Goal: Task Accomplishment & Management: Manage account settings

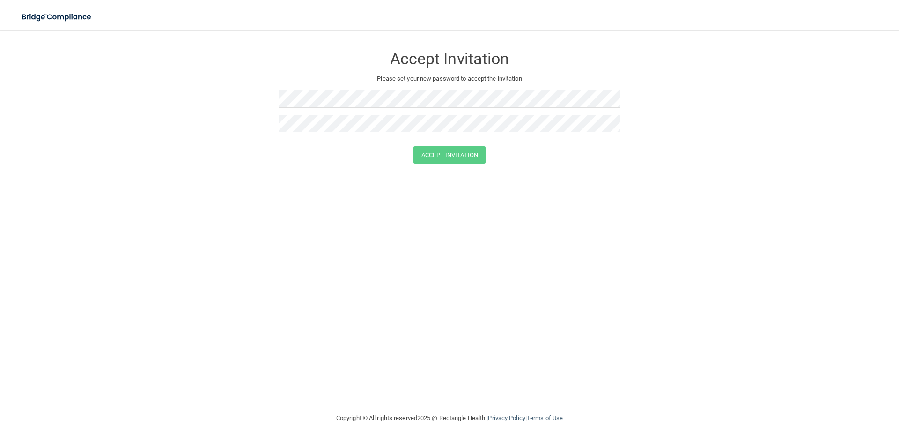
click at [431, 53] on h3 "Accept Invitation" at bounding box center [450, 58] width 342 height 17
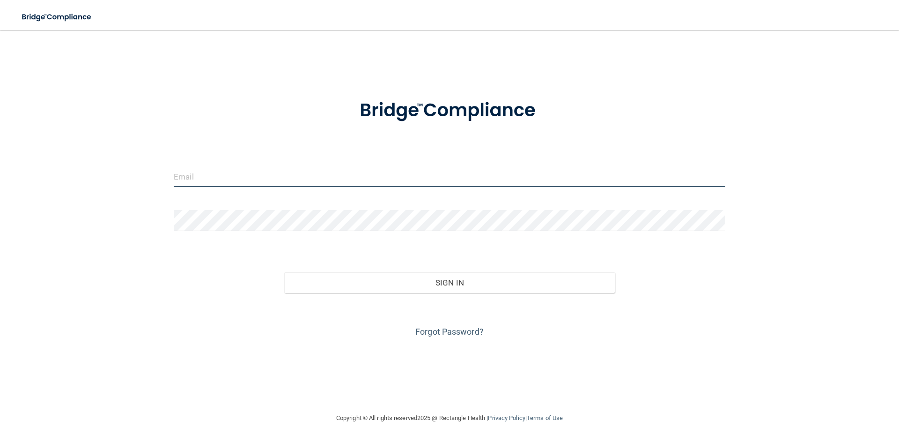
click at [266, 179] on input "email" at bounding box center [450, 176] width 552 height 21
type input "[EMAIL_ADDRESS][DOMAIN_NAME]"
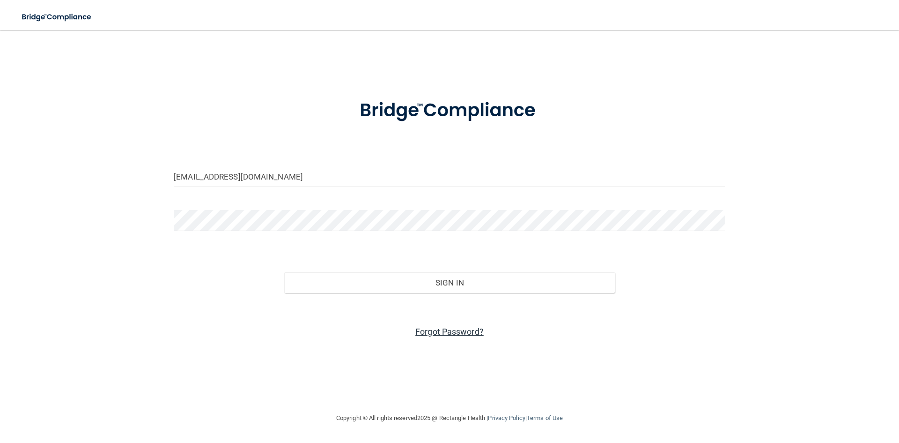
click at [443, 333] on link "Forgot Password?" at bounding box center [449, 331] width 68 height 10
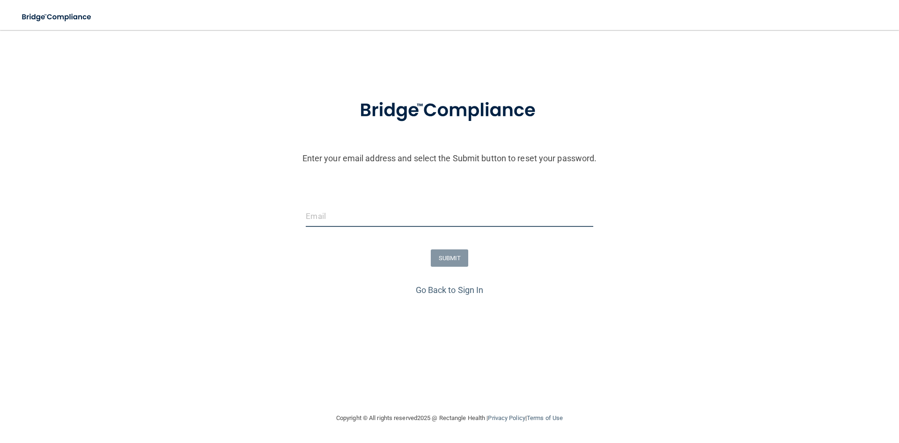
click at [362, 221] on input "email" at bounding box center [449, 216] width 287 height 21
type input "[EMAIL_ADDRESS][DOMAIN_NAME]"
click at [453, 260] on button "SUBMIT" at bounding box center [450, 257] width 38 height 17
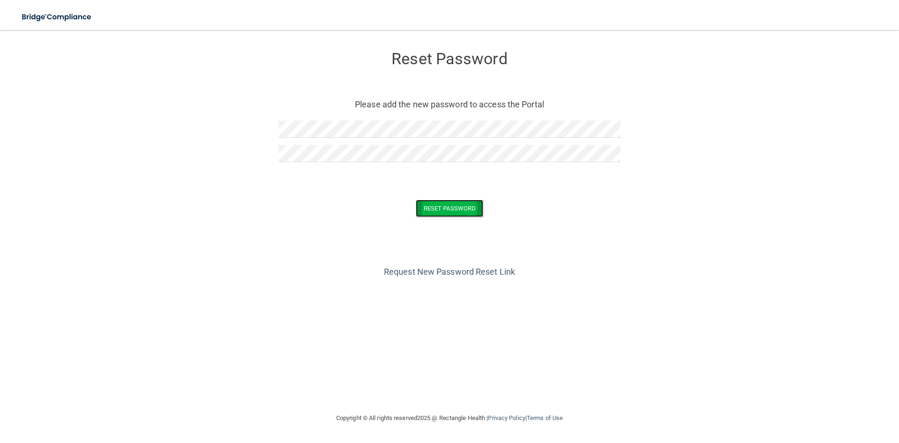
click at [433, 213] on button "Reset Password" at bounding box center [449, 207] width 67 height 17
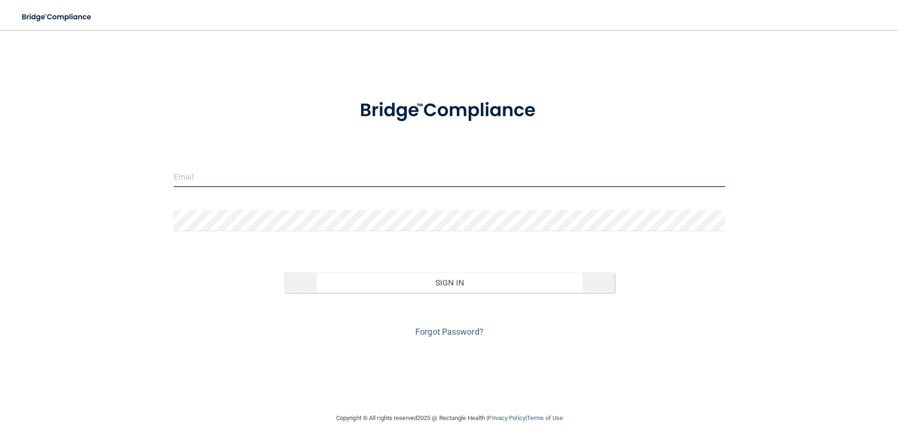
type input "[EMAIL_ADDRESS][DOMAIN_NAME]"
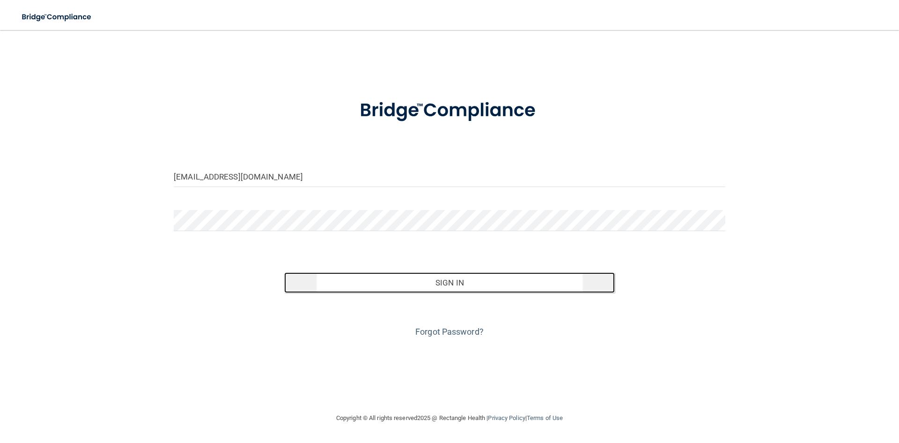
click at [422, 286] on button "Sign In" at bounding box center [449, 282] width 331 height 21
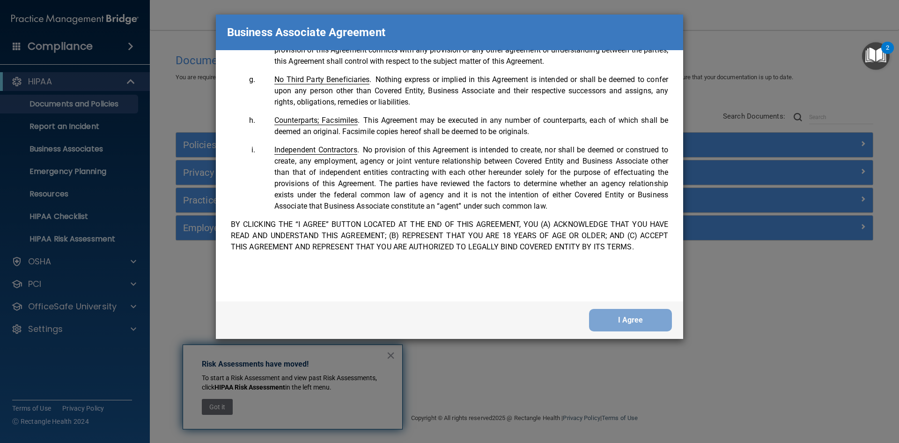
scroll to position [1910, 0]
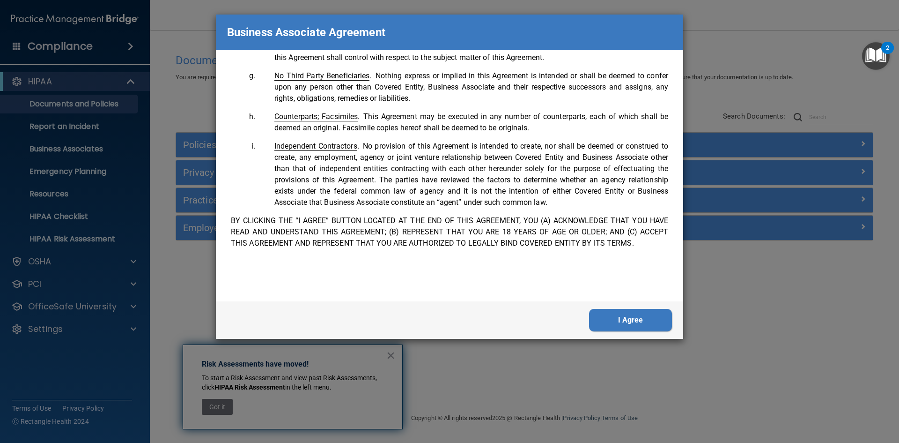
click at [632, 330] on button "I Agree" at bounding box center [630, 320] width 83 height 22
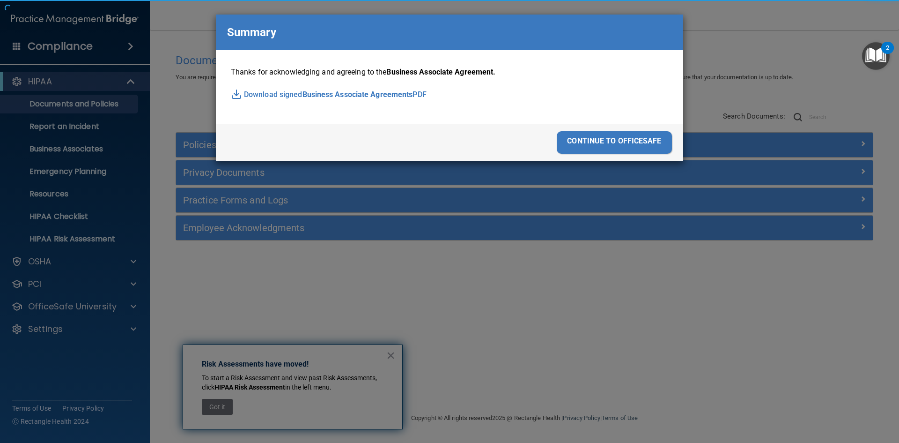
click at [631, 325] on div "Business Associate Agreement Please sign this updated Business Associate Agreem…" at bounding box center [449, 221] width 899 height 443
click at [610, 139] on div "continue to officesafe" at bounding box center [614, 142] width 115 height 22
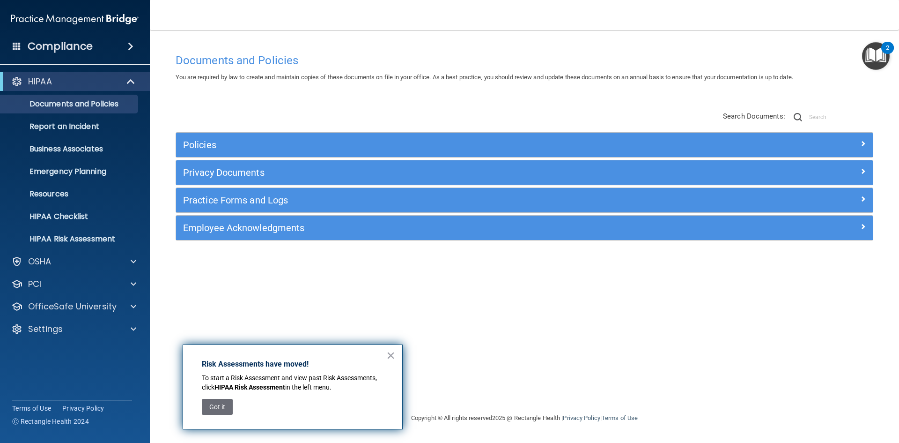
drag, startPoint x: 392, startPoint y: 353, endPoint x: 392, endPoint y: 320, distance: 33.2
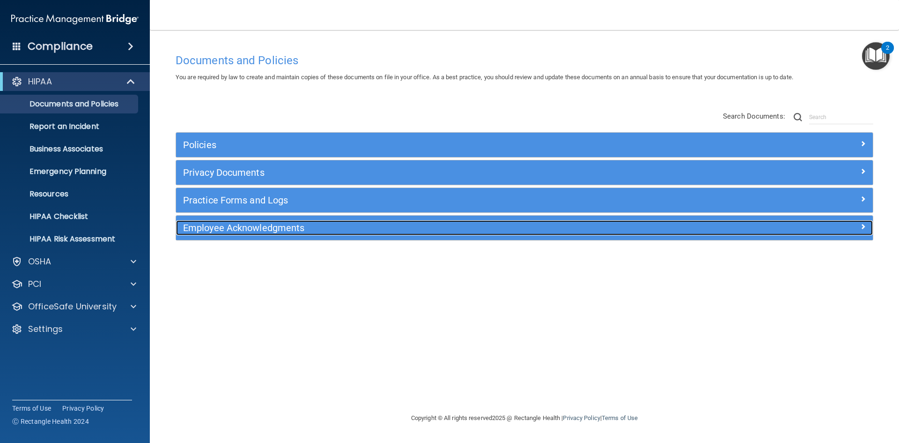
click at [217, 234] on div "Employee Acknowledgments" at bounding box center [437, 227] width 523 height 15
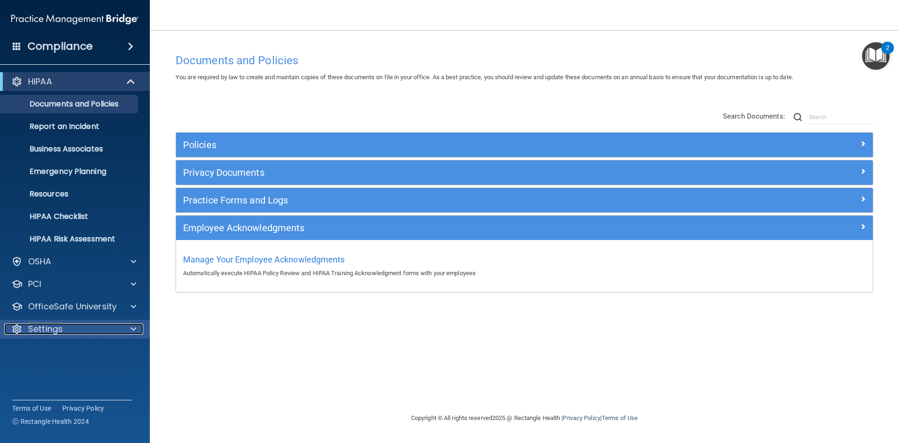
click at [36, 325] on p "Settings" at bounding box center [45, 328] width 35 height 11
click at [68, 352] on p "My Account" at bounding box center [70, 351] width 128 height 9
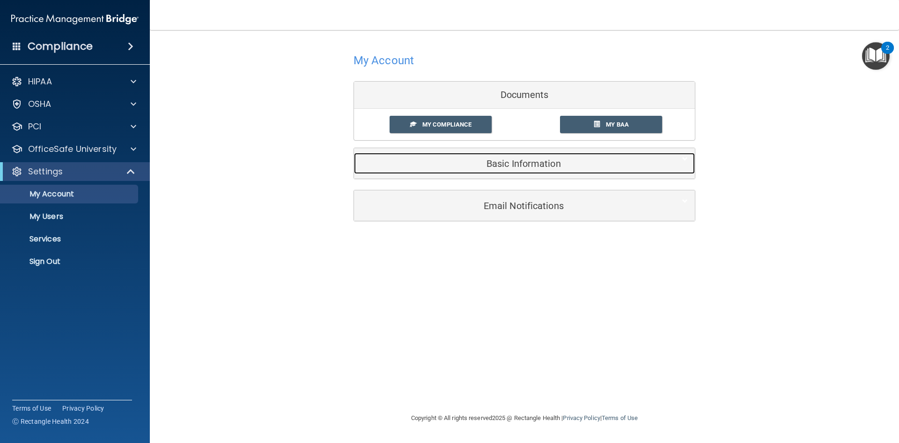
click at [553, 161] on h5 "Basic Information" at bounding box center [510, 163] width 298 height 10
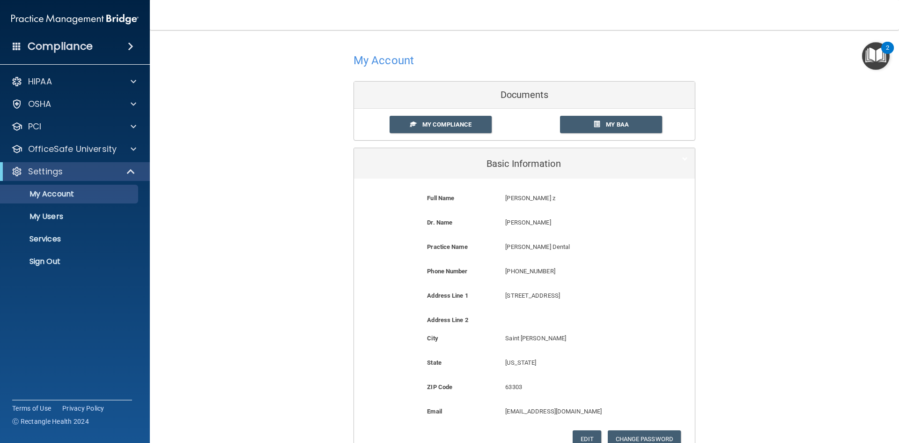
click at [521, 195] on p "[PERSON_NAME] z" at bounding box center [576, 197] width 142 height 11
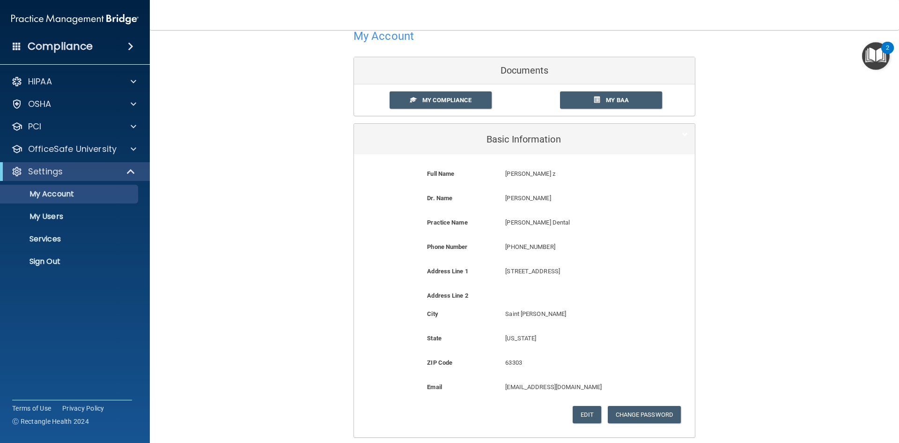
scroll to position [47, 0]
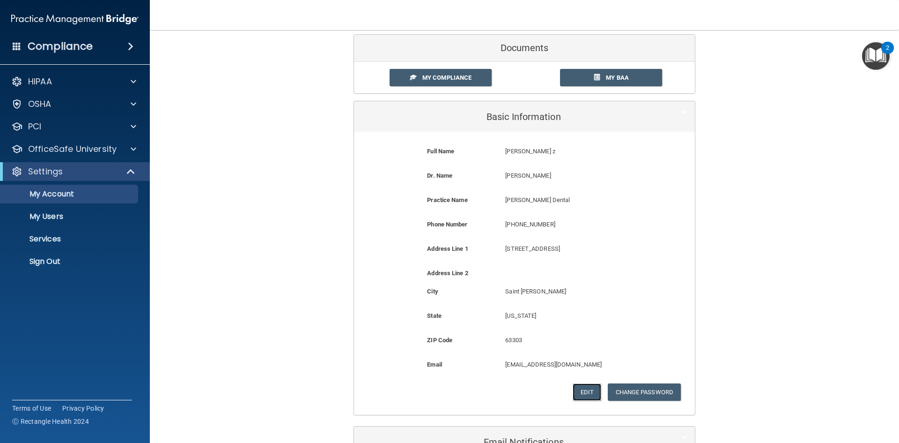
click at [588, 399] on button "Edit" at bounding box center [587, 391] width 29 height 17
select select "25"
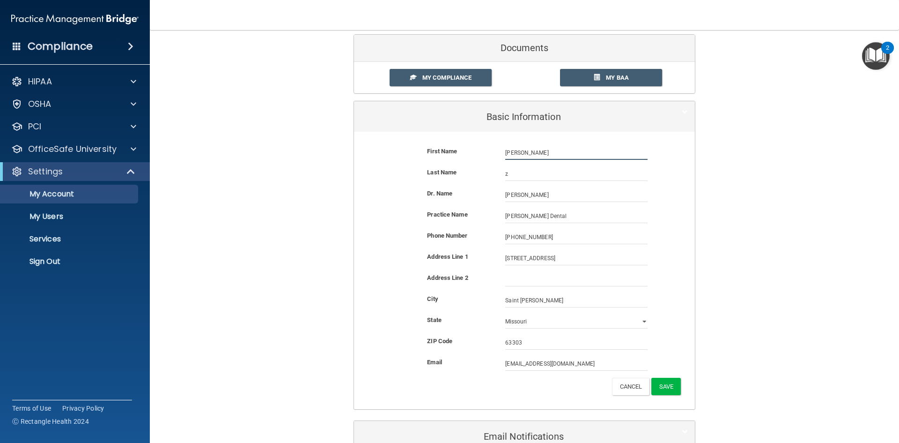
drag, startPoint x: 519, startPoint y: 151, endPoint x: 413, endPoint y: 140, distance: 106.4
click at [415, 140] on form "First Name [PERSON_NAME] z [PERSON_NAME] Last Name z Dr. Name [PERSON_NAME] [PE…" at bounding box center [524, 270] width 327 height 263
type input "[PERSON_NAME]"
drag, startPoint x: 540, startPoint y: 172, endPoint x: 417, endPoint y: 169, distance: 122.7
click at [429, 168] on div "Last Name z" at bounding box center [524, 174] width 327 height 14
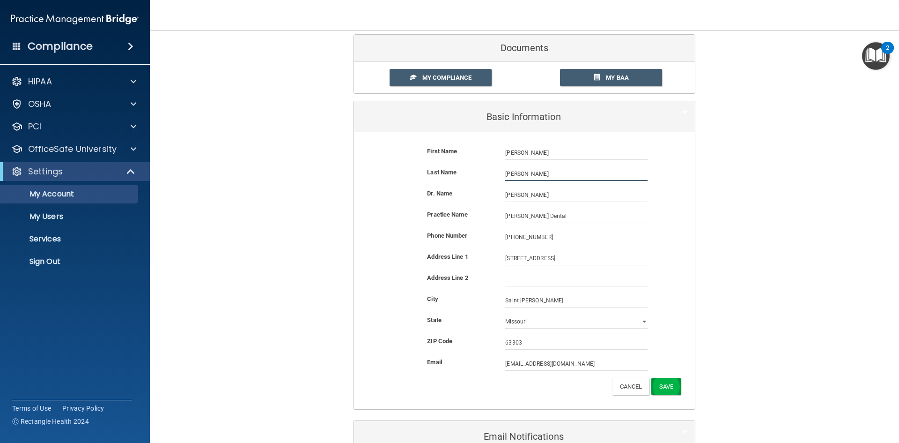
type input "[PERSON_NAME]"
click at [670, 392] on button "Save" at bounding box center [666, 385] width 30 height 17
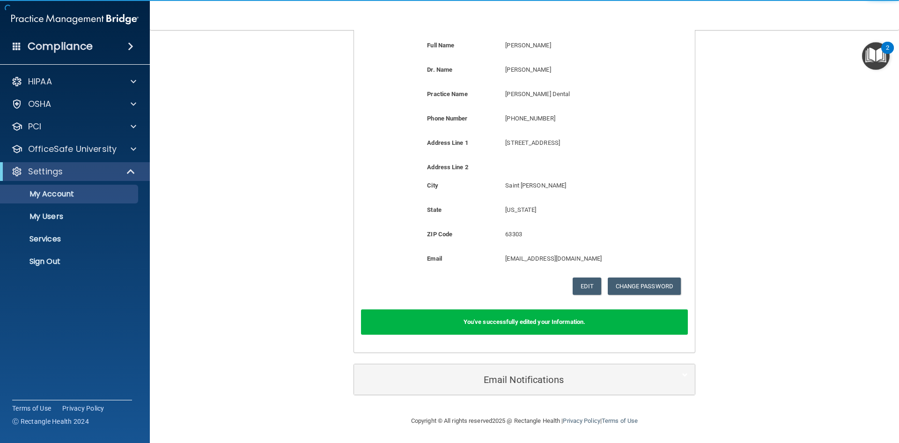
scroll to position [153, 0]
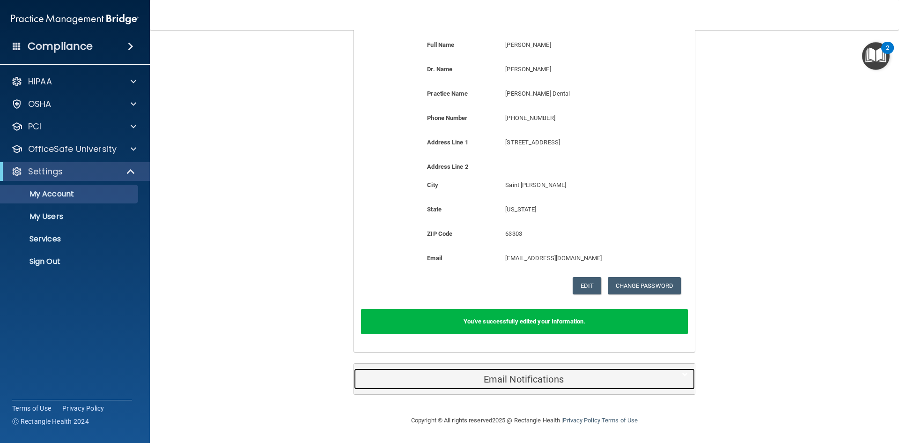
click at [530, 371] on div "Email Notifications" at bounding box center [510, 378] width 312 height 21
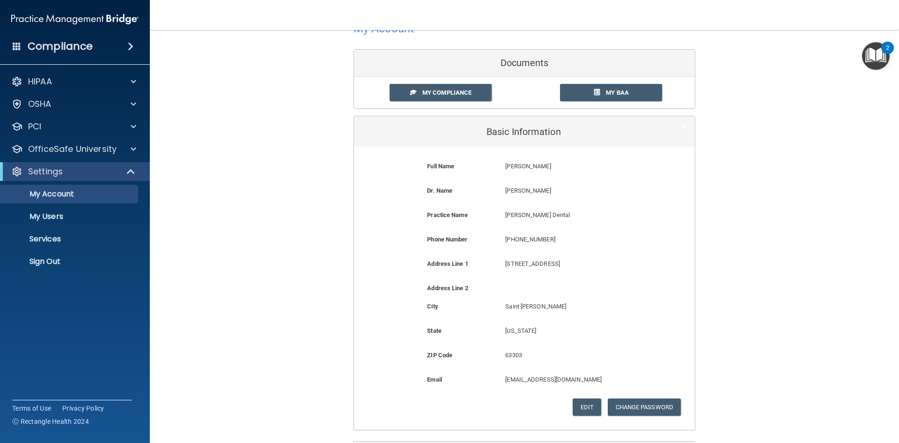
scroll to position [0, 0]
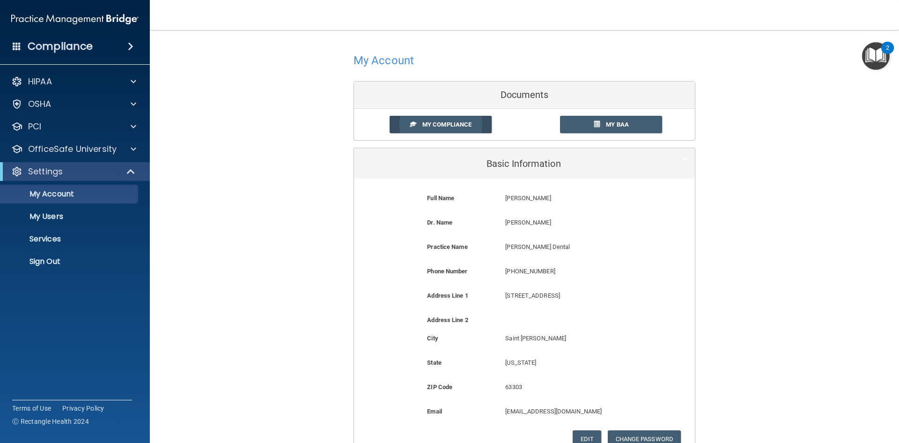
click at [465, 129] on link "My Compliance" at bounding box center [441, 124] width 103 height 17
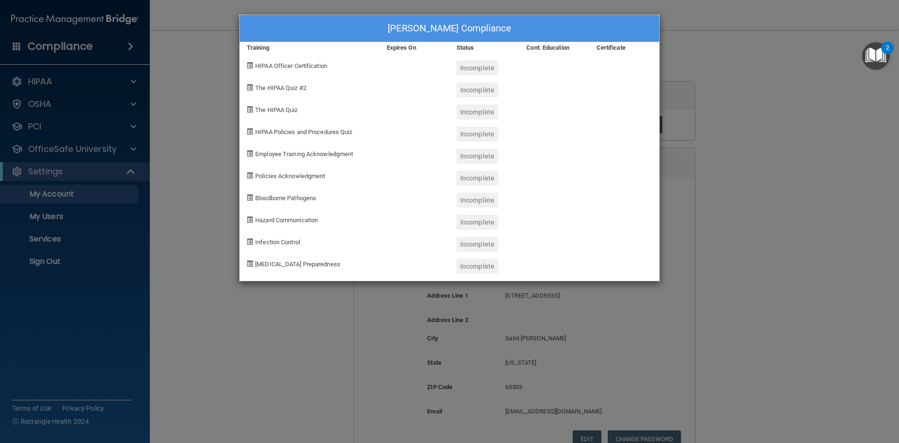
click at [805, 110] on div "[PERSON_NAME] Compliance Training Expires On Status Cont. Education Certificate…" at bounding box center [449, 221] width 899 height 443
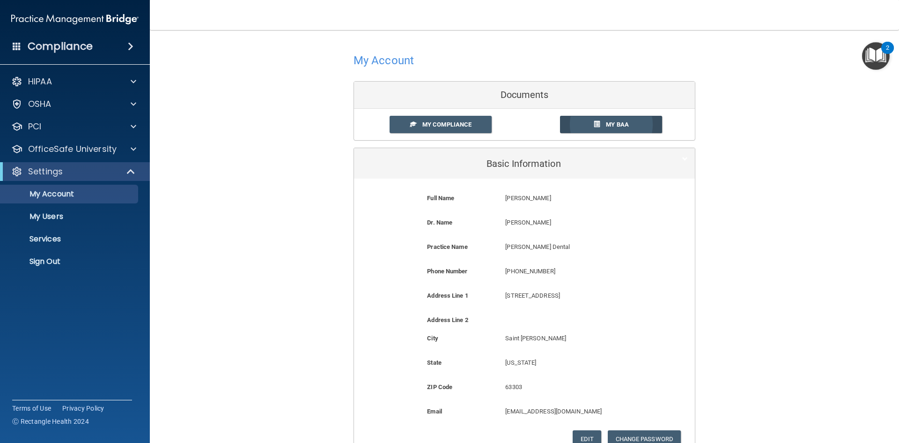
click at [613, 120] on link "My BAA" at bounding box center [611, 124] width 103 height 17
click at [57, 223] on link "My Users" at bounding box center [65, 216] width 148 height 19
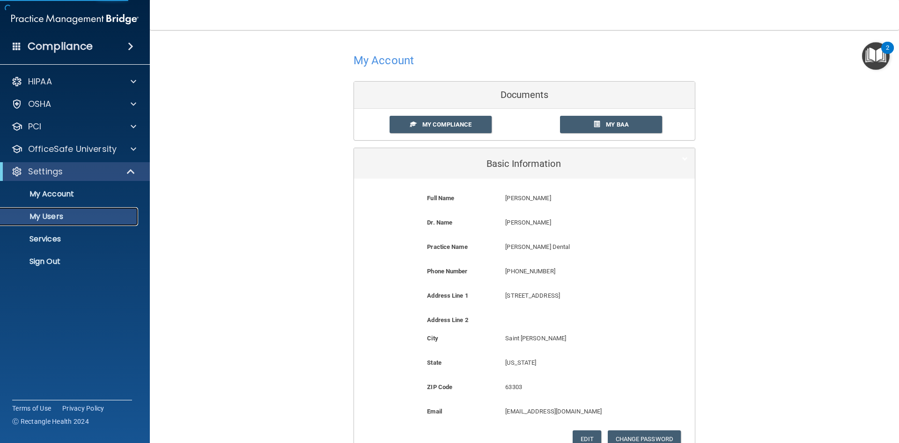
select select "20"
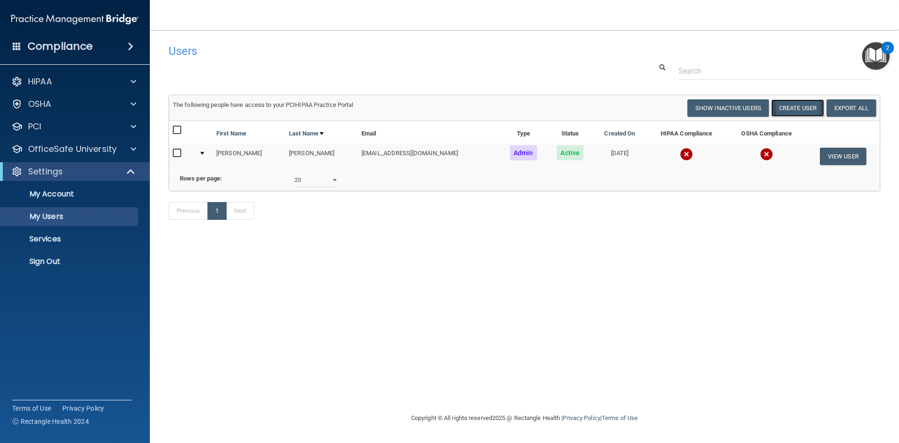
click at [789, 109] on button "Create User" at bounding box center [797, 107] width 53 height 17
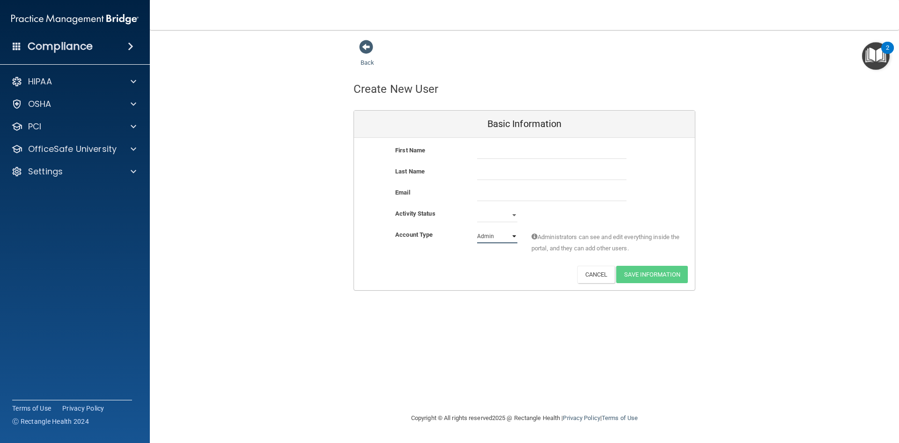
click at [516, 243] on select "Admin Member" at bounding box center [497, 236] width 40 height 14
select select "practice_member"
click at [477, 229] on select "Admin Member" at bounding box center [497, 236] width 40 height 14
click at [502, 154] on input "text" at bounding box center [551, 152] width 149 height 14
type input "[PERSON_NAME]"
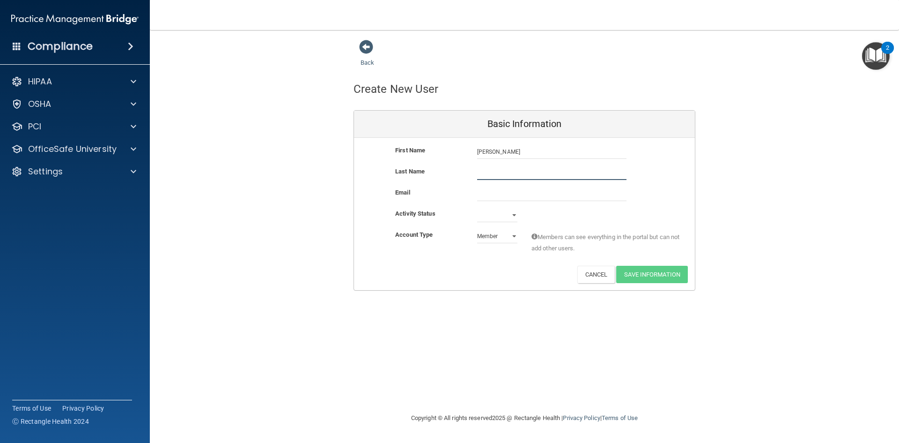
click at [497, 170] on input "text" at bounding box center [551, 173] width 149 height 14
type input "White"
click at [507, 214] on select "Active Inactive" at bounding box center [497, 215] width 40 height 14
select select "active"
click at [477, 208] on select "Active Inactive" at bounding box center [497, 215] width 40 height 14
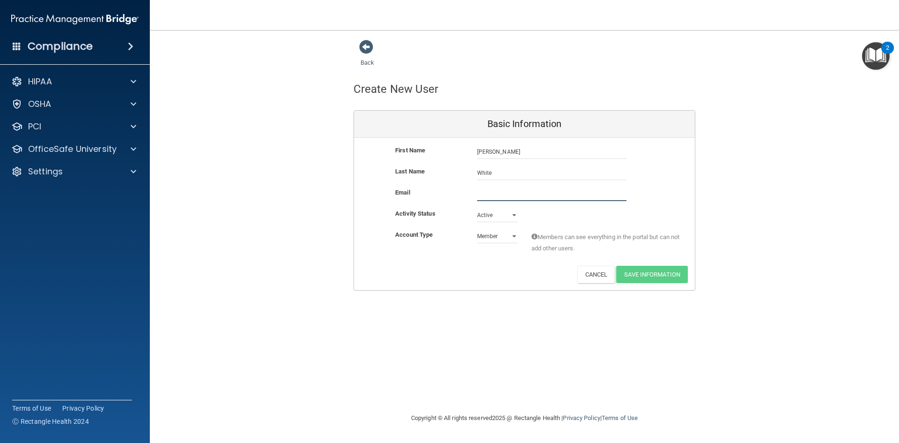
click at [498, 192] on input "email" at bounding box center [551, 194] width 149 height 14
click at [443, 349] on div "Back Create New User Basic Information First Name [PERSON_NAME] [PERSON_NAME] L…" at bounding box center [525, 220] width 712 height 363
drag, startPoint x: 809, startPoint y: 149, endPoint x: 845, endPoint y: 82, distance: 75.4
click at [811, 142] on div "Back Create New User Basic Information First Name [PERSON_NAME] [PERSON_NAME] L…" at bounding box center [525, 164] width 712 height 251
click at [878, 52] on img "Open Resource Center, 2 new notifications" at bounding box center [876, 56] width 28 height 28
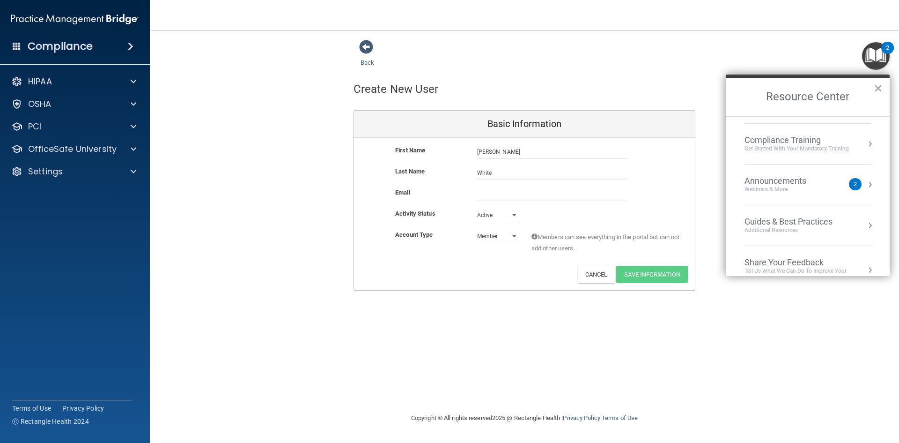
scroll to position [134, 0]
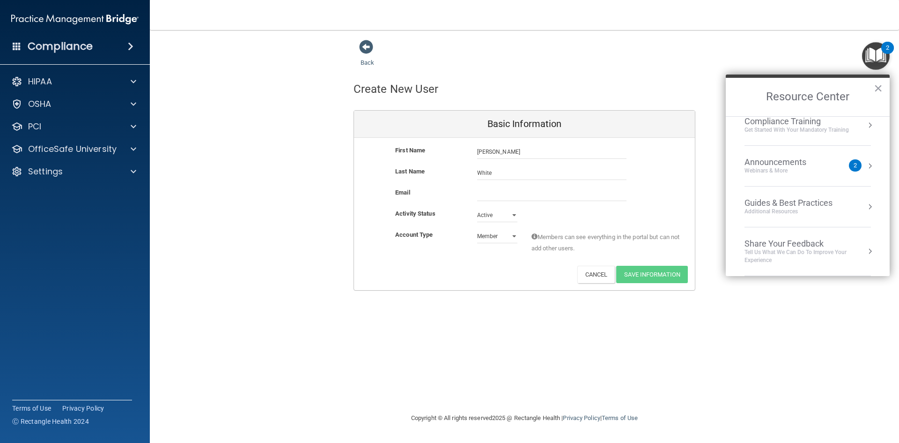
click at [312, 241] on div "Back Create New User Basic Information First Name [PERSON_NAME] [PERSON_NAME] L…" at bounding box center [525, 164] width 712 height 251
click at [878, 88] on button "×" at bounding box center [878, 88] width 9 height 15
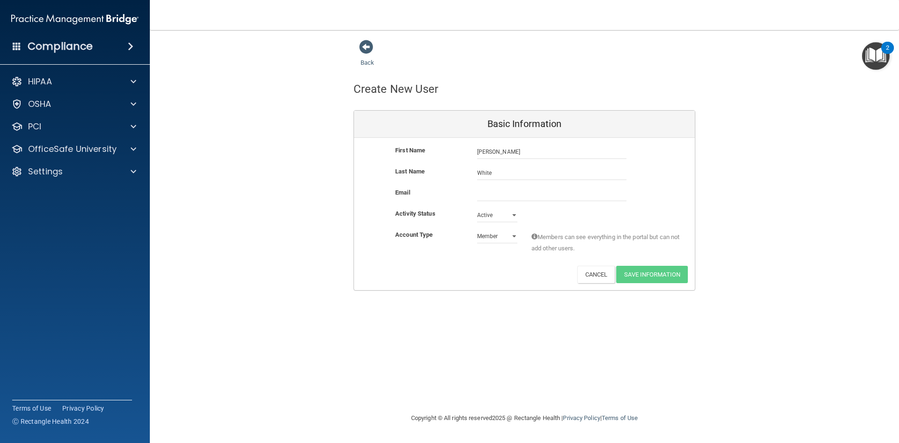
click at [533, 236] on span at bounding box center [534, 236] width 6 height 6
click at [512, 233] on select "Admin Member" at bounding box center [497, 236] width 40 height 14
click at [477, 229] on select "Admin Member" at bounding box center [497, 236] width 40 height 14
click at [510, 236] on select "Admin Member" at bounding box center [497, 236] width 40 height 14
select select "practice_member"
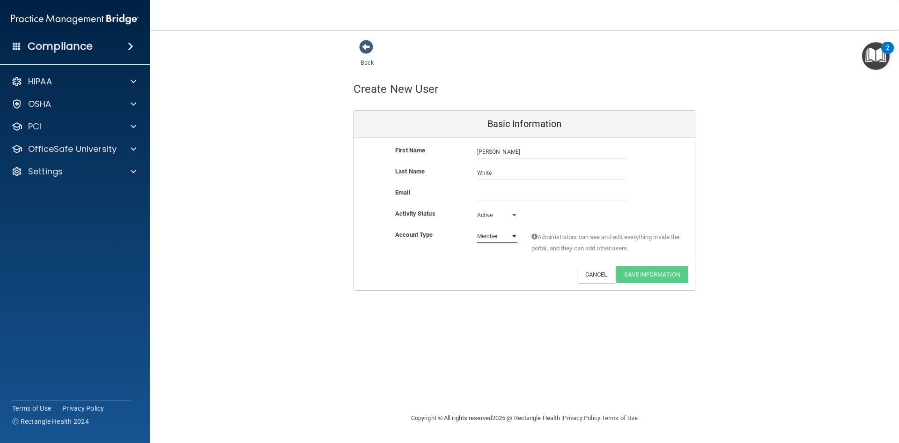
click at [477, 229] on select "Admin Member" at bounding box center [497, 236] width 40 height 14
click at [532, 187] on input "email" at bounding box center [551, 194] width 149 height 14
type input "[EMAIL_ADDRESS][DOMAIN_NAME]"
click at [655, 274] on button "Save Information" at bounding box center [652, 274] width 72 height 17
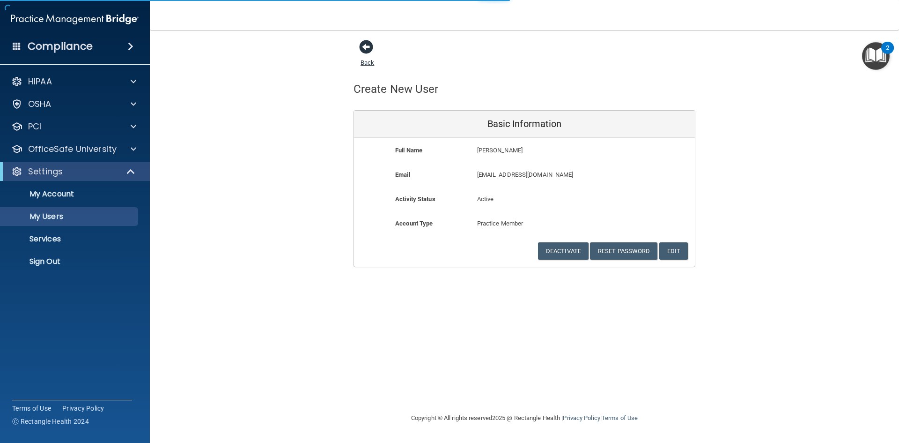
select select "20"
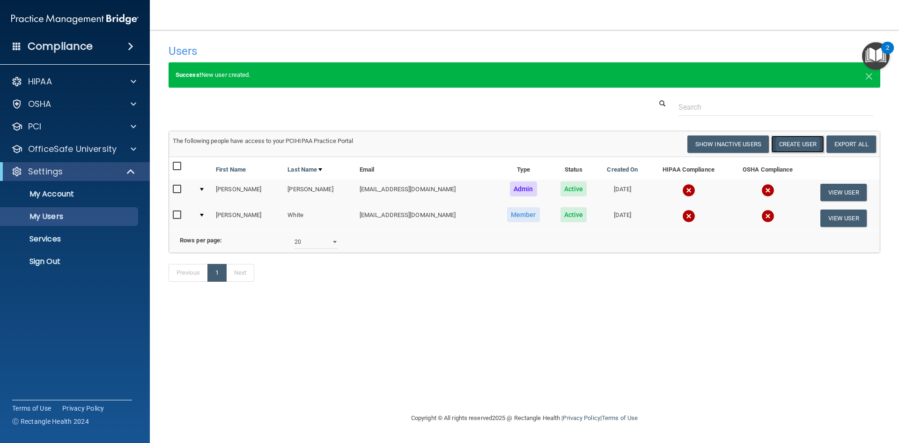
click at [806, 141] on button "Create User" at bounding box center [797, 143] width 53 height 17
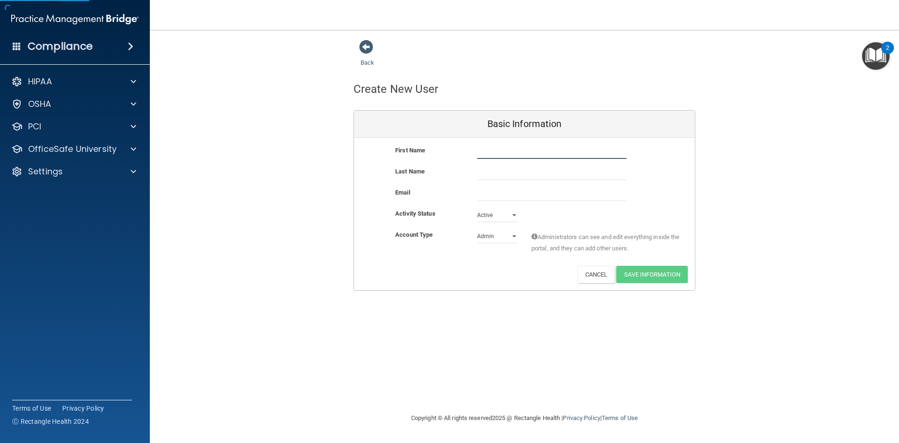
click at [497, 153] on input "text" at bounding box center [551, 152] width 149 height 14
type input "[PERSON_NAME]"
click at [487, 198] on input "email" at bounding box center [551, 194] width 149 height 14
type input "[EMAIL_ADDRESS][DOMAIN_NAME]"
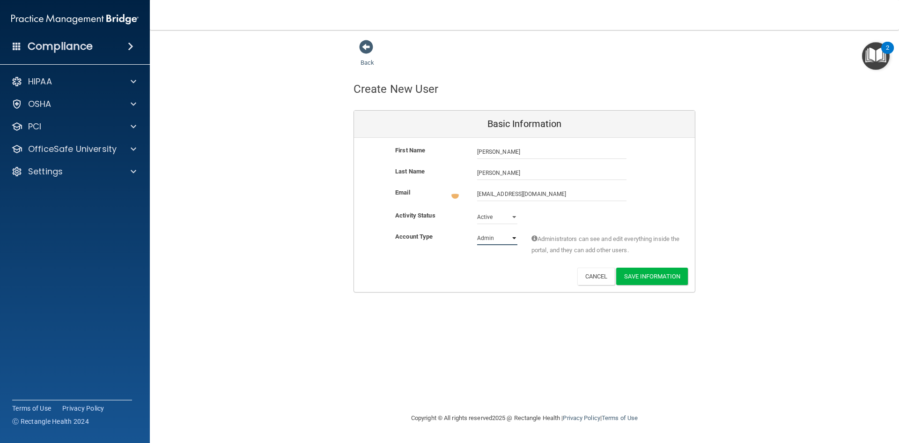
click at [504, 234] on select "Admin Member" at bounding box center [497, 238] width 40 height 14
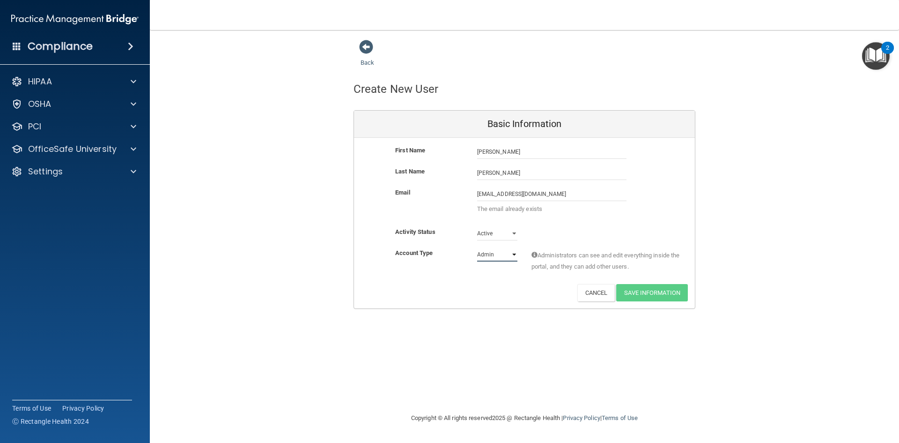
select select "practice_member"
click at [477, 247] on select "Admin Member" at bounding box center [497, 254] width 40 height 14
click at [565, 195] on input "[EMAIL_ADDRESS][DOMAIN_NAME]" at bounding box center [551, 194] width 149 height 14
click at [553, 197] on input "[EMAIL_ADDRESS][DOMAIN_NAME]" at bounding box center [551, 194] width 149 height 14
drag, startPoint x: 463, startPoint y: 191, endPoint x: 338, endPoint y: 195, distance: 125.1
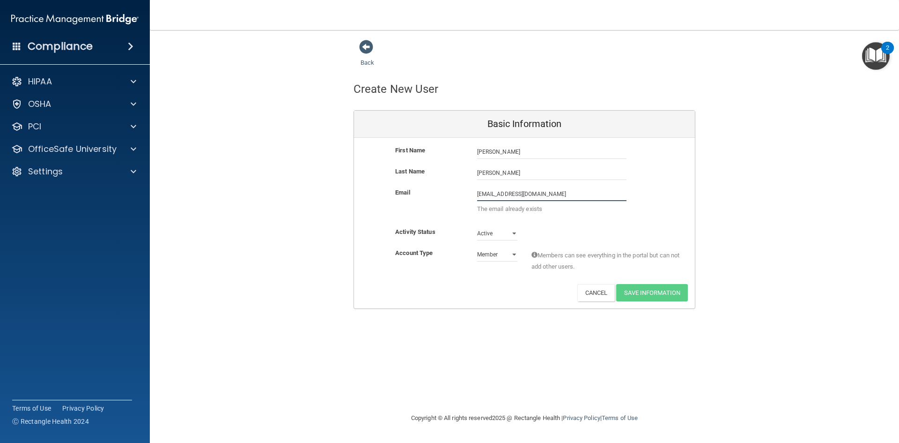
click at [338, 195] on div "Back Create New User Basic Information First Name [PERSON_NAME] [PERSON_NAME] L…" at bounding box center [525, 173] width 712 height 269
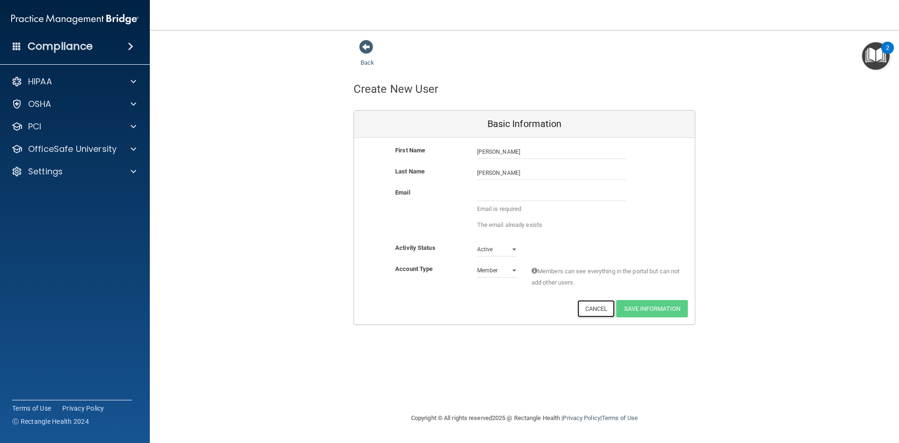
click at [589, 310] on div "Back Create New User Basic Information First Name [PERSON_NAME] [PERSON_NAME] L…" at bounding box center [525, 220] width 712 height 363
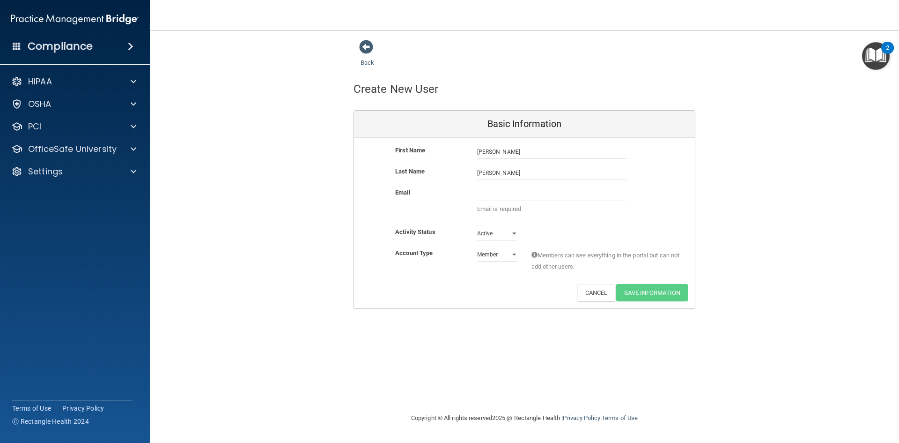
click at [358, 43] on div "Back" at bounding box center [382, 53] width 57 height 29
click at [364, 48] on span at bounding box center [366, 47] width 14 height 14
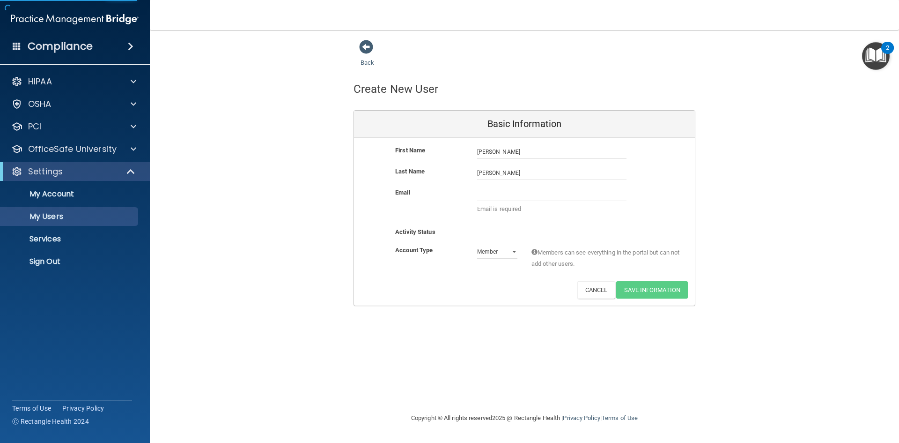
select select "20"
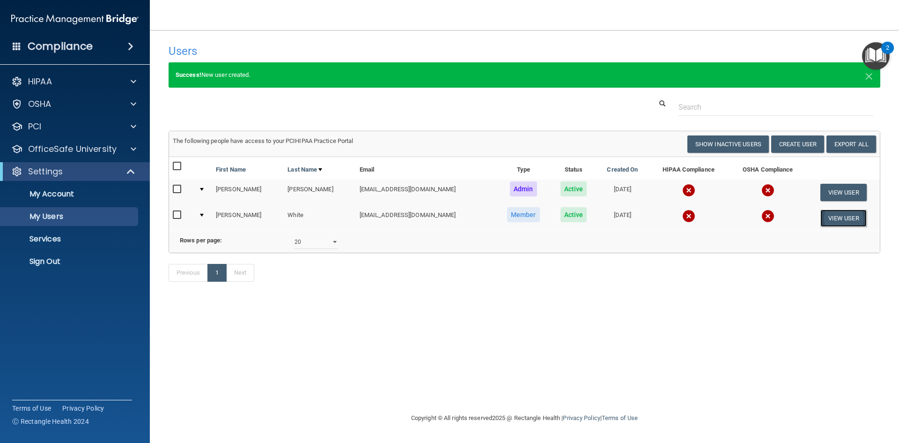
click at [825, 220] on button "View User" at bounding box center [843, 217] width 46 height 17
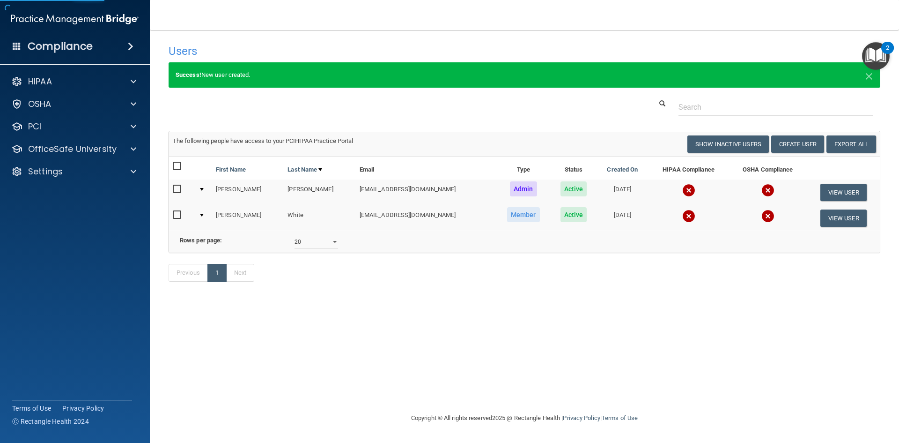
select select "practice_member"
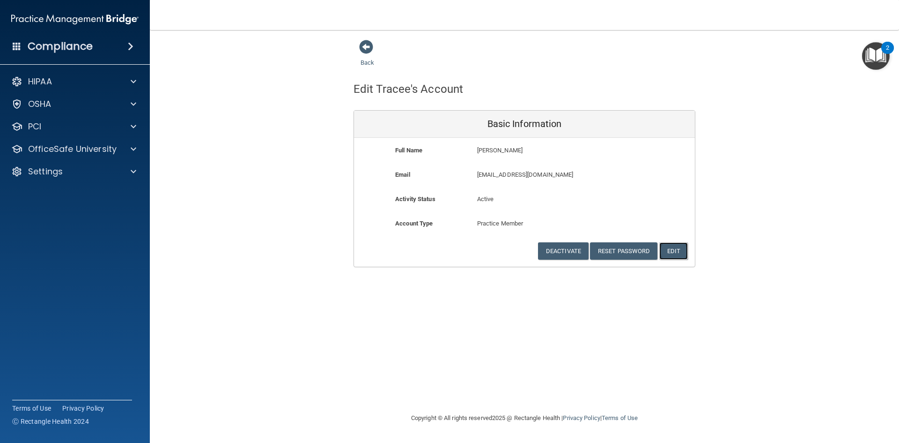
click at [681, 254] on button "Edit" at bounding box center [673, 250] width 29 height 17
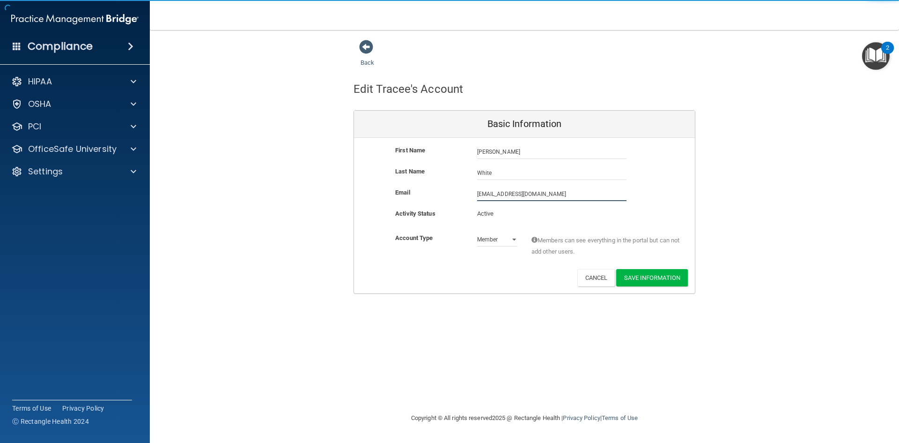
click at [558, 199] on input "[EMAIL_ADDRESS][DOMAIN_NAME]" at bounding box center [551, 194] width 149 height 14
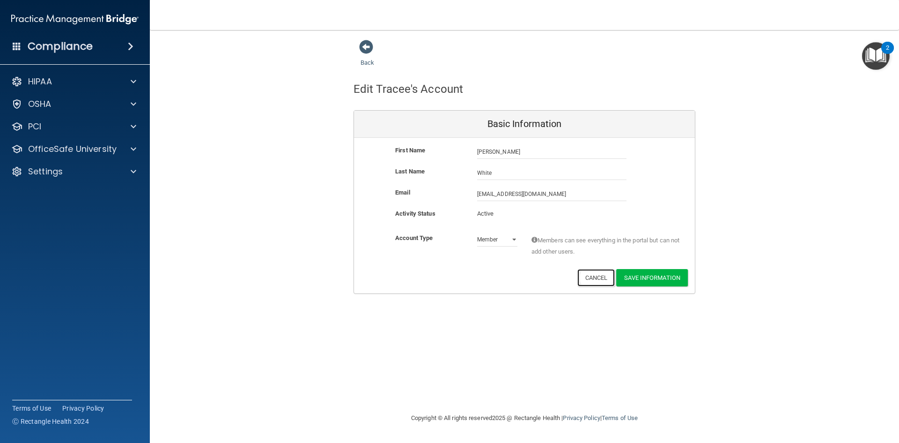
click at [588, 274] on button "Cancel" at bounding box center [596, 277] width 38 height 17
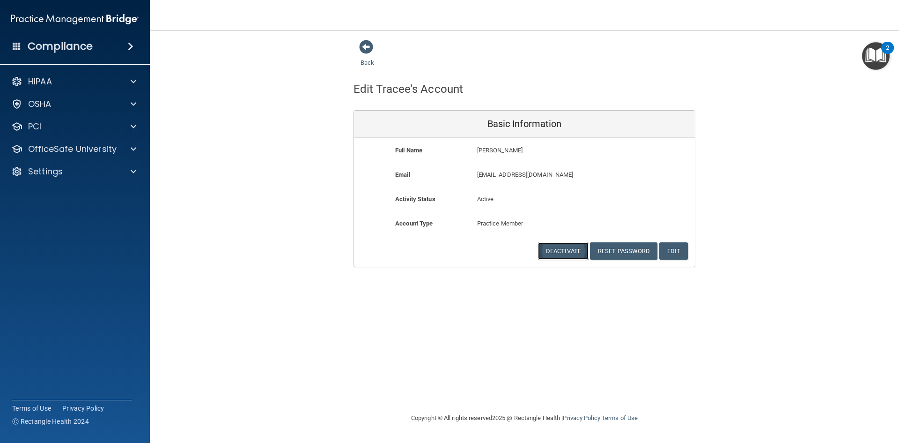
click at [564, 249] on button "Deactivate" at bounding box center [563, 250] width 51 height 17
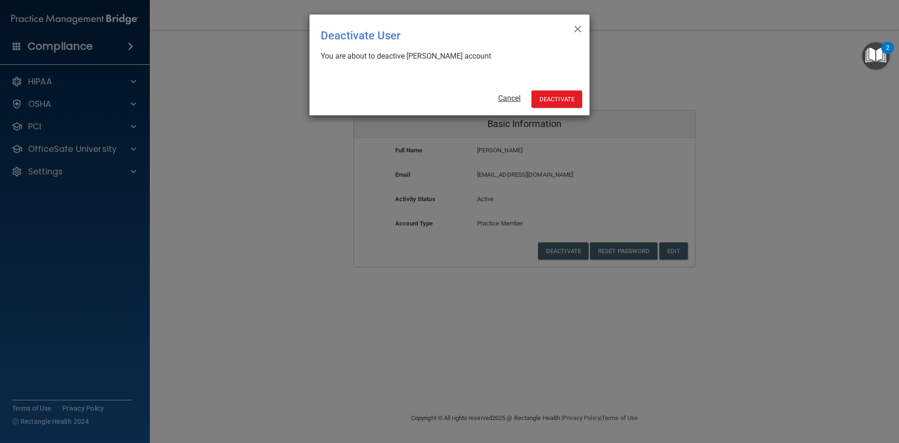
click at [513, 97] on link "Cancel" at bounding box center [509, 98] width 22 height 9
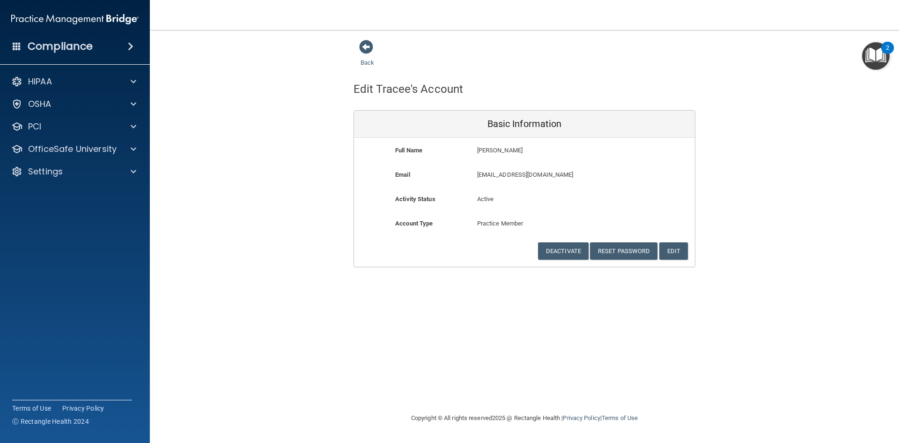
click at [276, 124] on div "Back Edit Tracee's Account Basic Information Full Name [PERSON_NAME] [PERSON_NA…" at bounding box center [525, 153] width 712 height 228
click at [361, 44] on span at bounding box center [366, 47] width 14 height 14
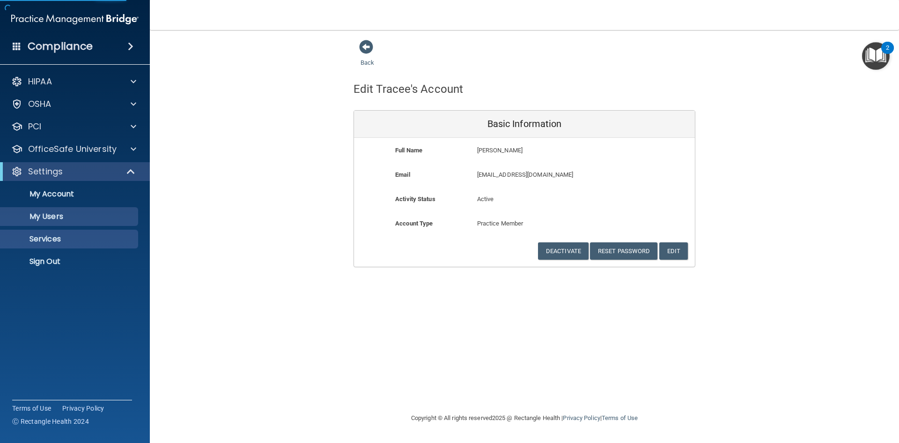
select select "20"
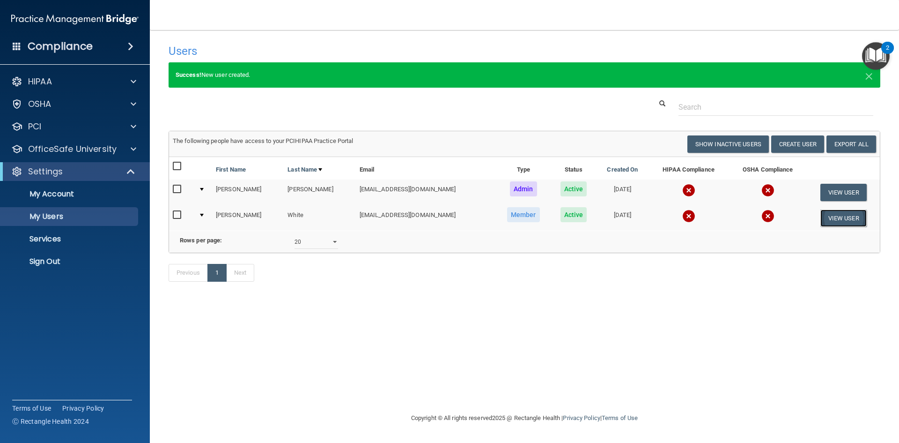
click at [834, 218] on button "View User" at bounding box center [843, 217] width 46 height 17
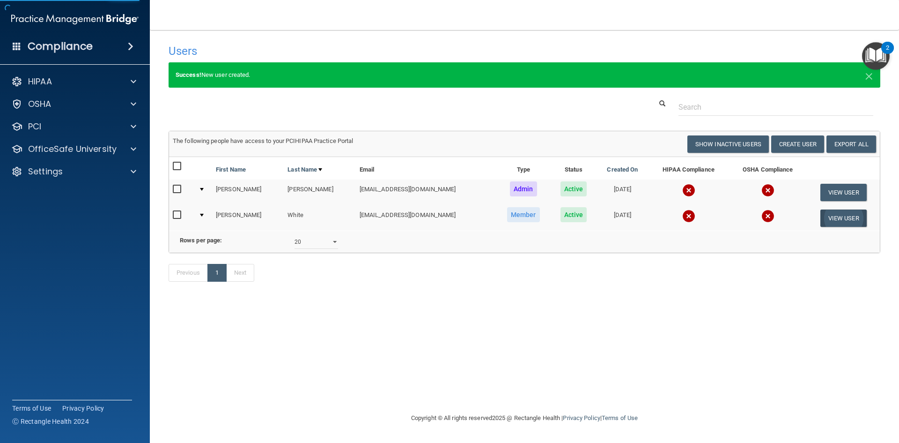
select select "practice_member"
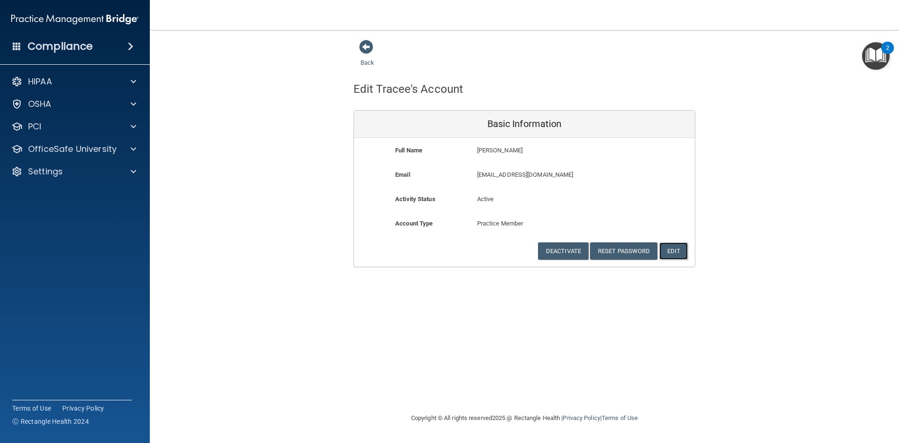
click at [675, 252] on button "Edit" at bounding box center [673, 250] width 29 height 17
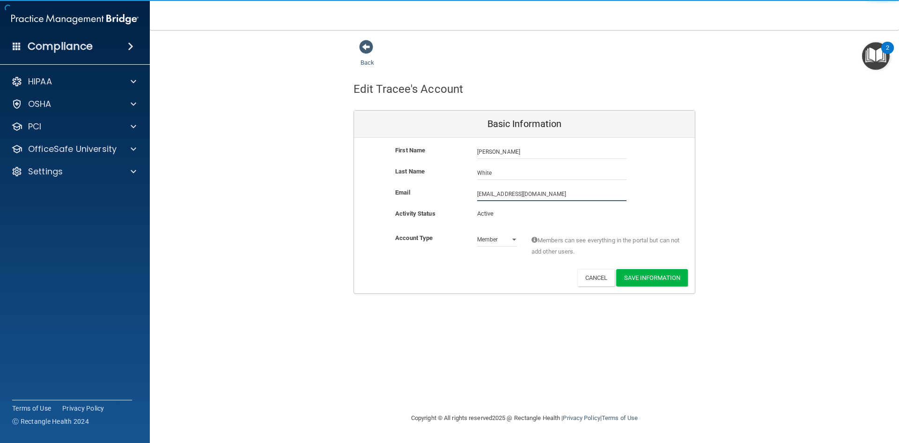
drag, startPoint x: 555, startPoint y: 194, endPoint x: 329, endPoint y: 176, distance: 226.4
click at [330, 177] on div "Back Edit Tracee's Account Basic Information First Name [PERSON_NAME] [PERSON_N…" at bounding box center [525, 166] width 712 height 254
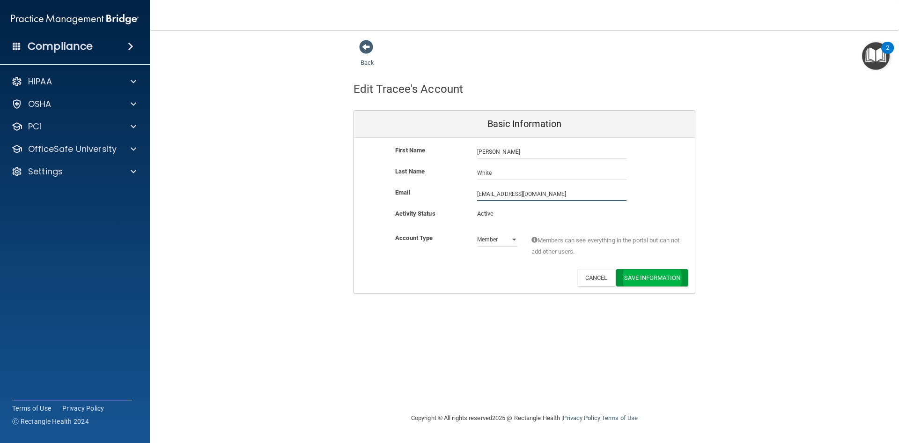
type input "[EMAIL_ADDRESS][DOMAIN_NAME]"
click at [673, 278] on button "Save Information" at bounding box center [652, 279] width 72 height 17
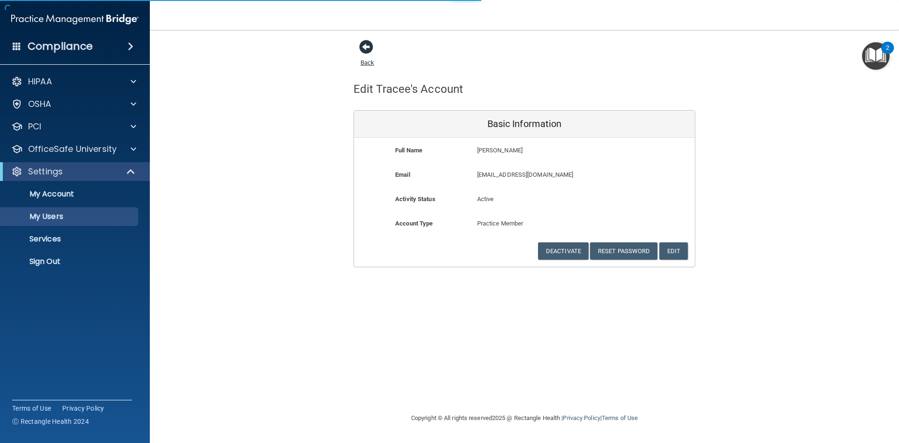
click at [363, 43] on span at bounding box center [366, 47] width 14 height 14
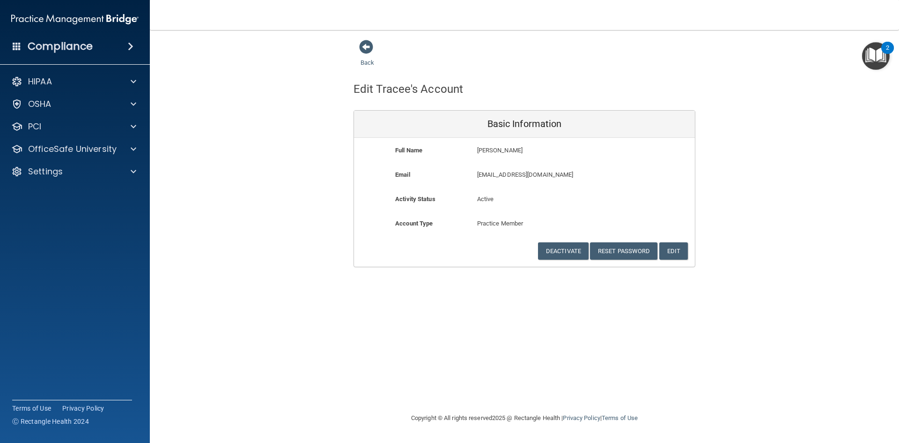
click at [358, 44] on div "Back" at bounding box center [382, 53] width 57 height 29
click at [365, 48] on span at bounding box center [366, 47] width 14 height 14
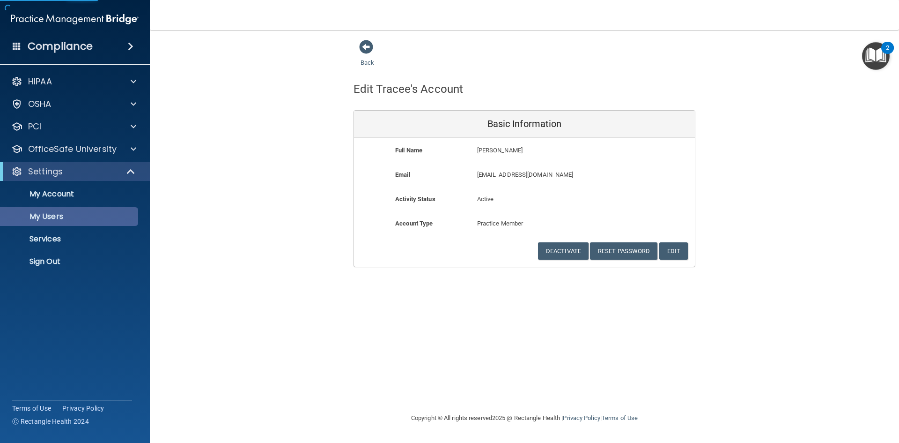
select select "20"
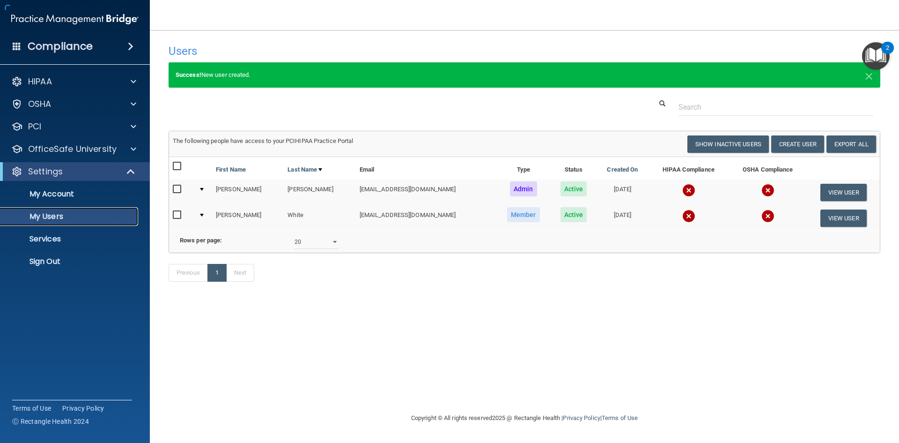
click at [94, 217] on p "My Users" at bounding box center [70, 216] width 128 height 9
select select "20"
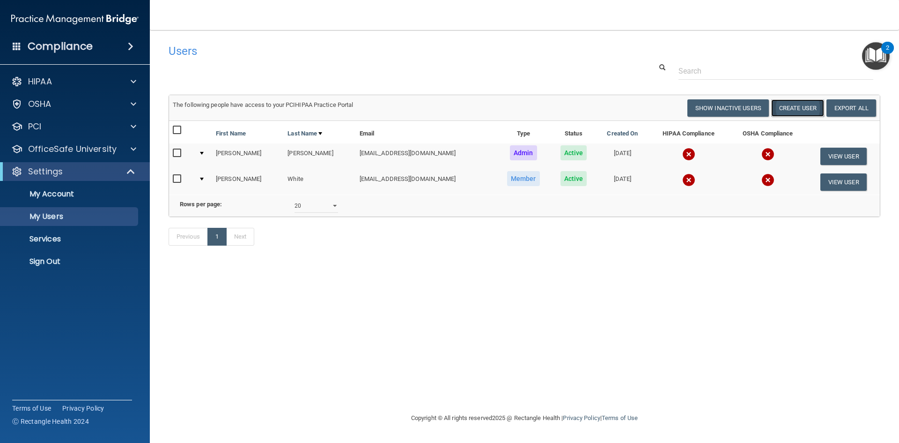
click at [812, 112] on button "Create User" at bounding box center [797, 107] width 53 height 17
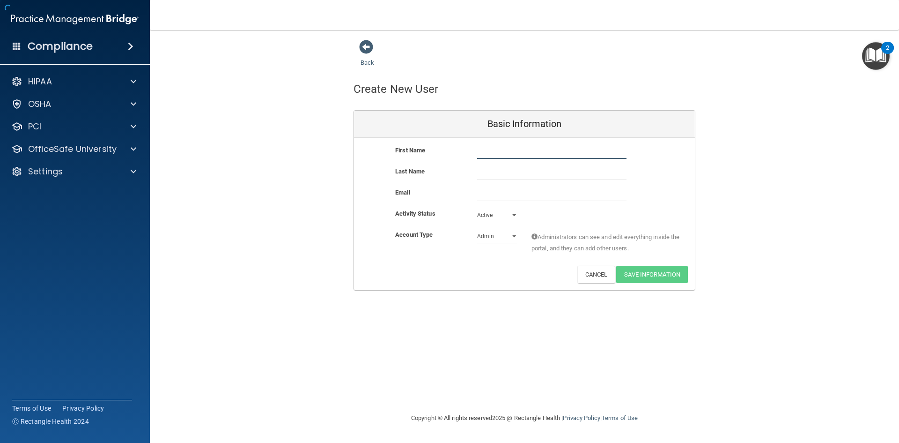
click at [503, 154] on input "text" at bounding box center [551, 152] width 149 height 14
type input "[PERSON_NAME]"
type input "[EMAIL_ADDRESS][DOMAIN_NAME]"
click at [528, 187] on input "email" at bounding box center [551, 194] width 149 height 14
drag, startPoint x: 552, startPoint y: 176, endPoint x: 428, endPoint y: 165, distance: 123.6
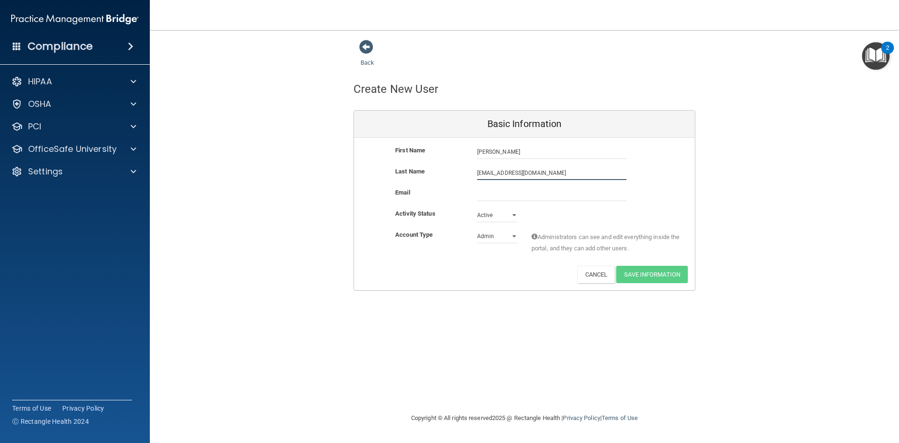
click at [420, 165] on div "First Name [PERSON_NAME] [EMAIL_ADDRESS][DOMAIN_NAME] [PERSON_NAME] Last Name […" at bounding box center [524, 214] width 341 height 152
drag, startPoint x: 503, startPoint y: 169, endPoint x: 513, endPoint y: 162, distance: 12.7
click at [512, 161] on div "First Name [PERSON_NAME] [EMAIL_ADDRESS][DOMAIN_NAME] [PERSON_NAME]" at bounding box center [524, 155] width 341 height 21
drag, startPoint x: 558, startPoint y: 174, endPoint x: 478, endPoint y: 173, distance: 79.6
click at [454, 175] on div "Last Name [EMAIL_ADDRESS][DOMAIN_NAME]" at bounding box center [524, 173] width 341 height 14
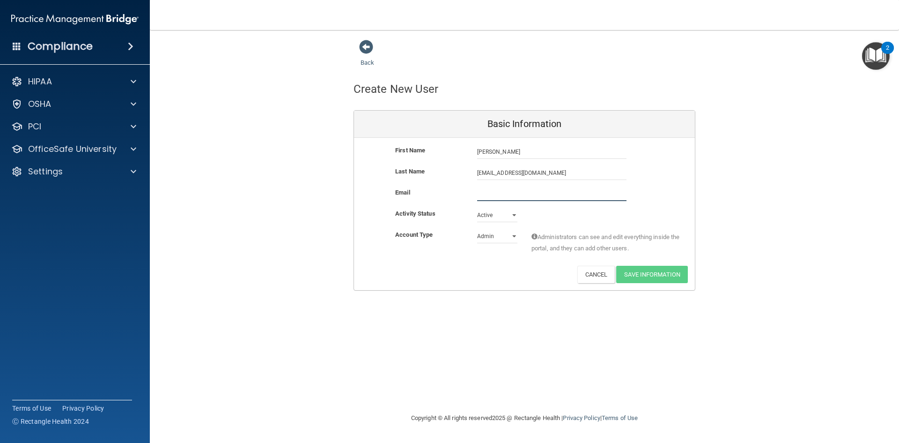
click at [491, 192] on input "email" at bounding box center [551, 194] width 149 height 14
paste input "[EMAIL_ADDRESS][DOMAIN_NAME]"
type input "[EMAIL_ADDRESS][DOMAIN_NAME]"
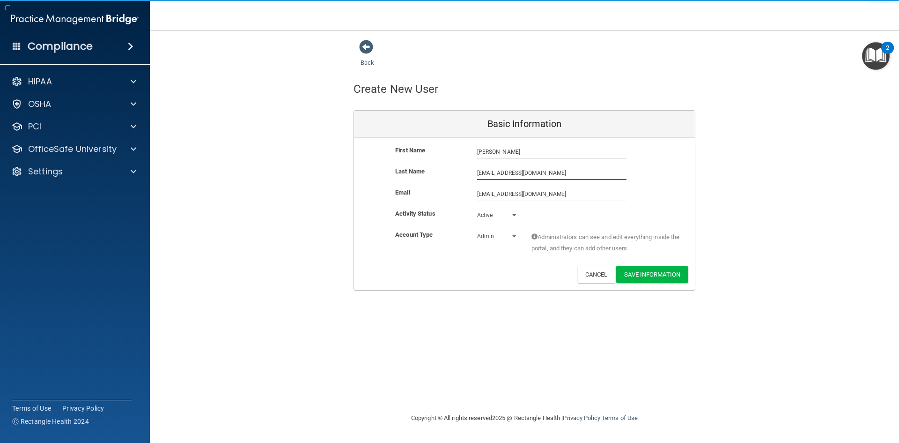
drag, startPoint x: 552, startPoint y: 174, endPoint x: 505, endPoint y: 172, distance: 47.4
click at [502, 172] on input "[EMAIL_ADDRESS][DOMAIN_NAME]" at bounding box center [551, 173] width 149 height 14
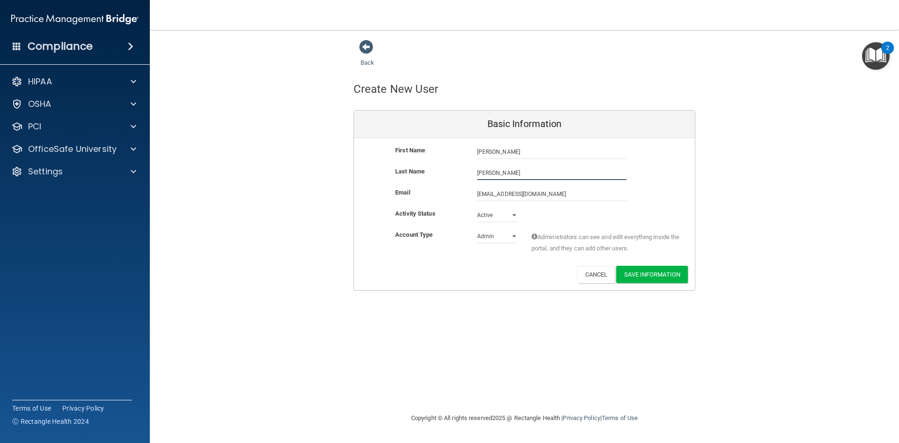
type input "[PERSON_NAME]"
click at [504, 217] on select "Active Inactive" at bounding box center [497, 215] width 40 height 14
click at [477, 208] on select "Active Inactive" at bounding box center [497, 215] width 40 height 14
click at [502, 237] on select "Admin Member" at bounding box center [497, 236] width 40 height 14
select select "practice_member"
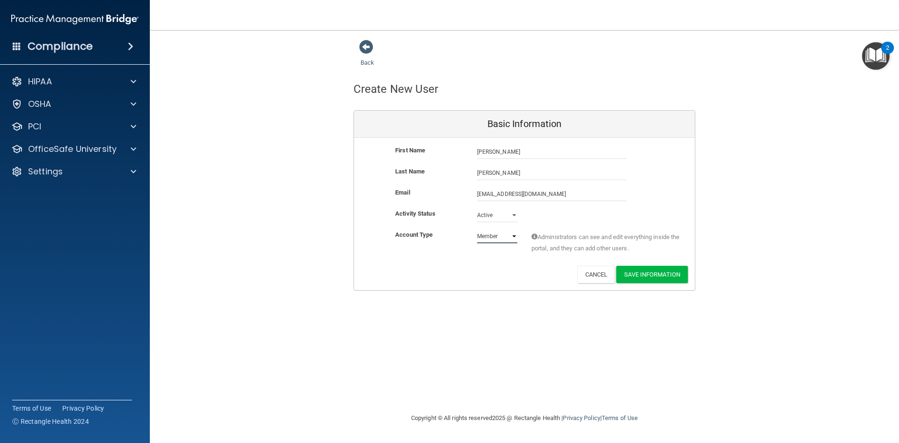
click at [477, 229] on select "Admin Member" at bounding box center [497, 236] width 40 height 14
click at [640, 270] on button "Save Information" at bounding box center [652, 274] width 72 height 17
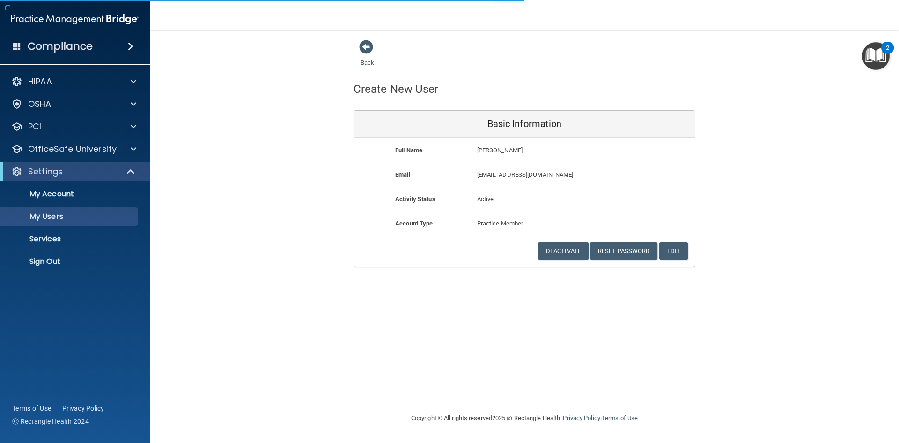
select select "20"
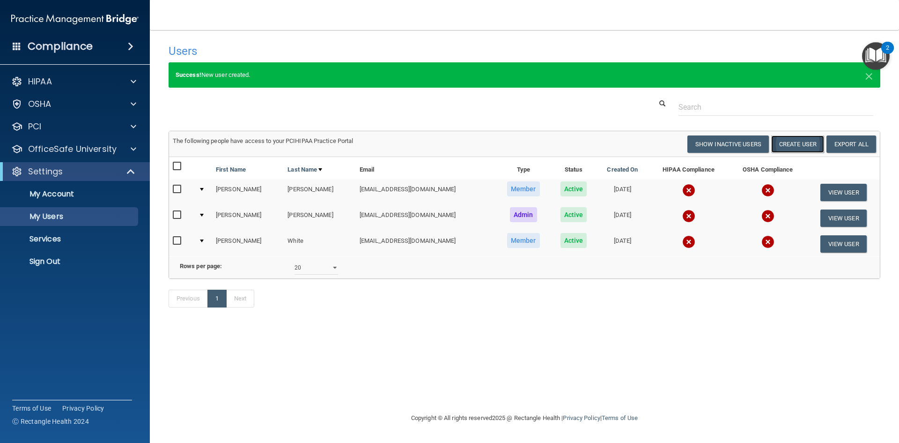
click at [805, 142] on button "Create User" at bounding box center [797, 143] width 53 height 17
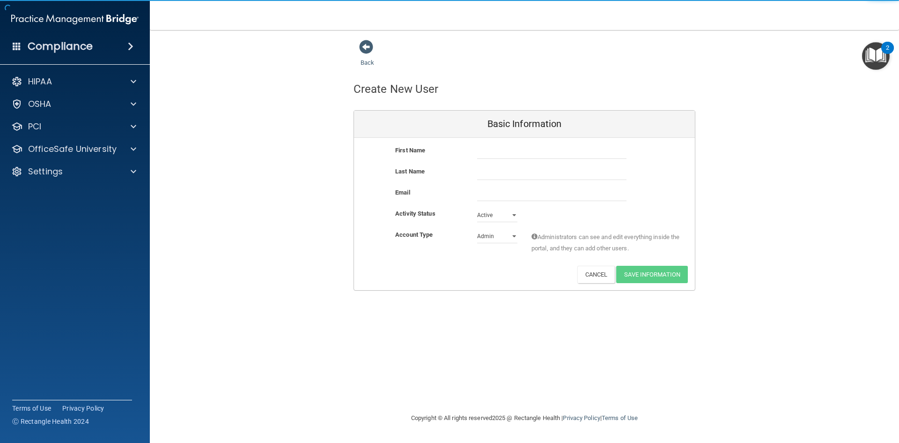
click at [520, 160] on div "First Name" at bounding box center [524, 155] width 341 height 21
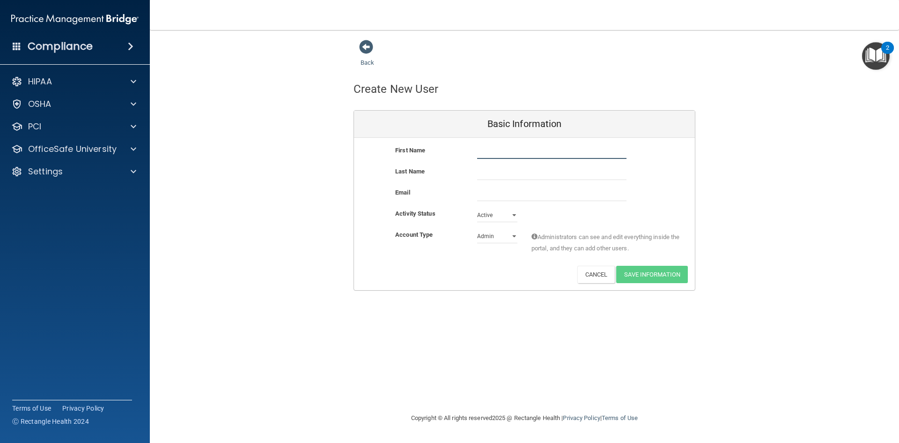
click at [516, 152] on input "text" at bounding box center [551, 152] width 149 height 14
type input "lauren"
type input "[PERSON_NAME]"
click at [517, 192] on input "email" at bounding box center [551, 194] width 149 height 14
click at [480, 150] on input "lauren" at bounding box center [551, 152] width 149 height 14
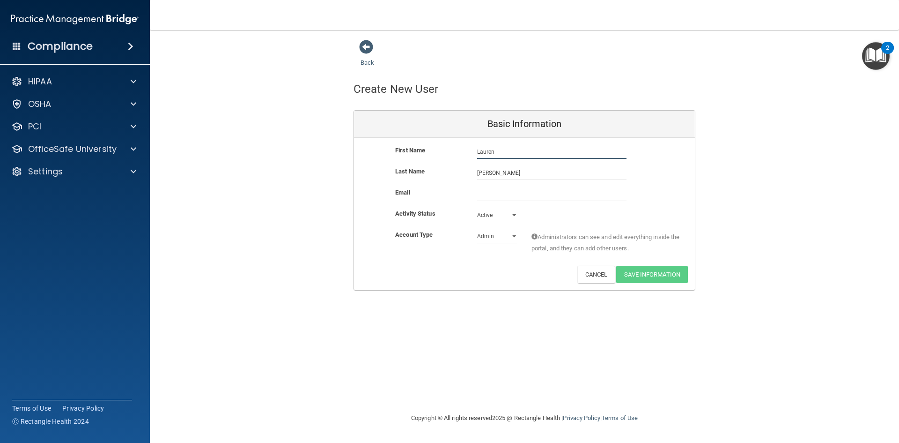
type input "Lauren"
click at [511, 193] on input "email" at bounding box center [551, 194] width 149 height 14
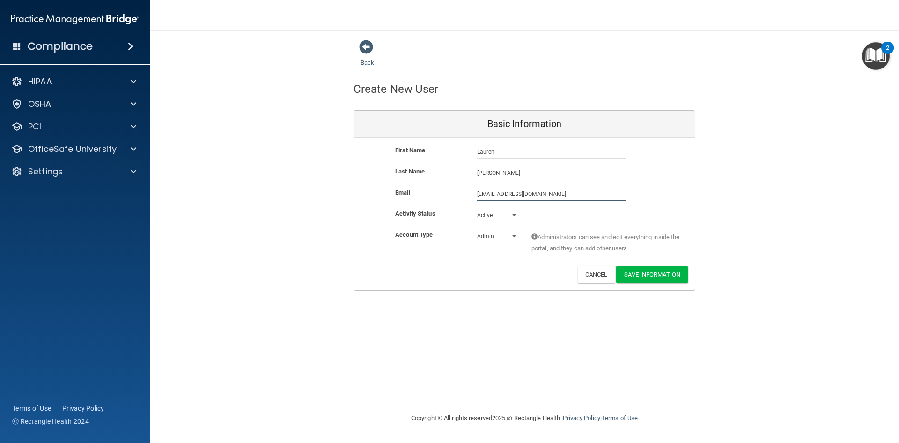
type input "[EMAIL_ADDRESS][DOMAIN_NAME]"
click at [650, 274] on button "Save Information" at bounding box center [652, 275] width 72 height 17
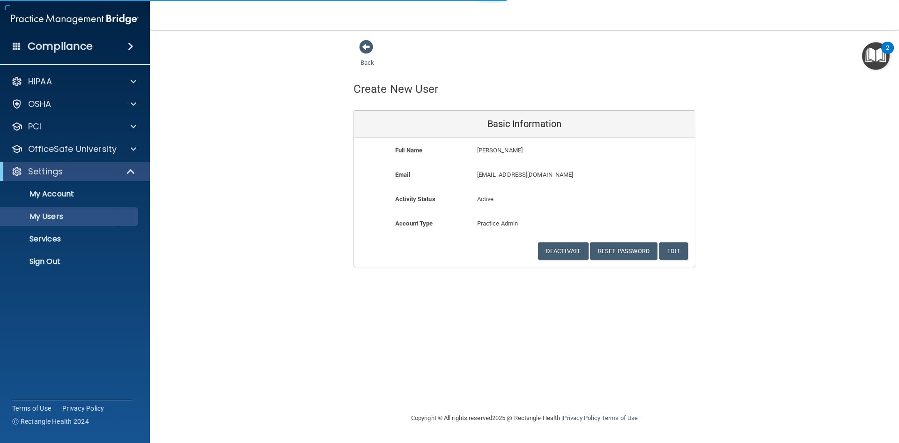
select select "20"
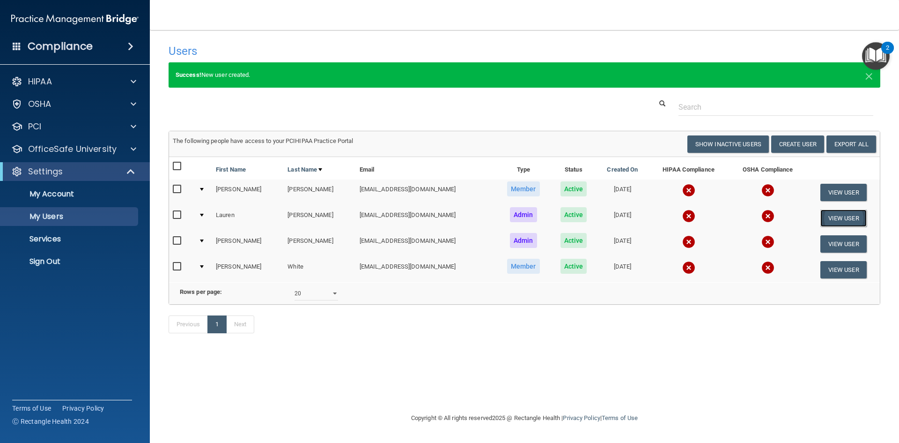
click at [846, 217] on button "View User" at bounding box center [843, 217] width 46 height 17
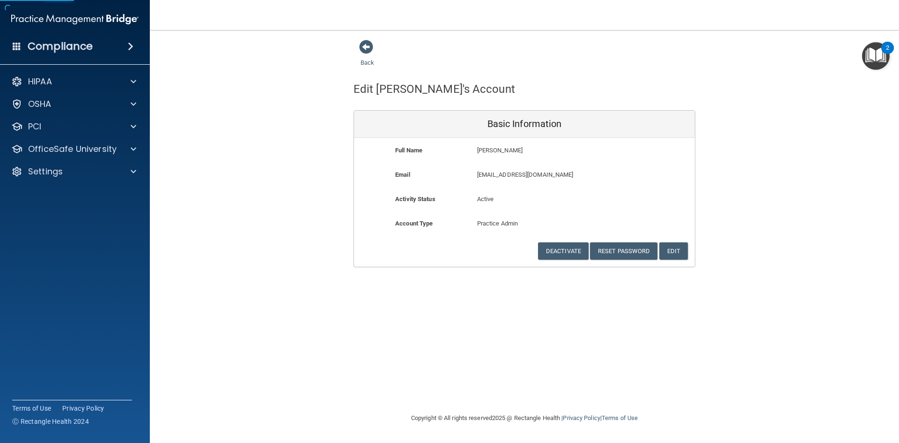
click at [690, 248] on div "Deactivate Reset Password Edit Cancel Save Information" at bounding box center [524, 250] width 341 height 17
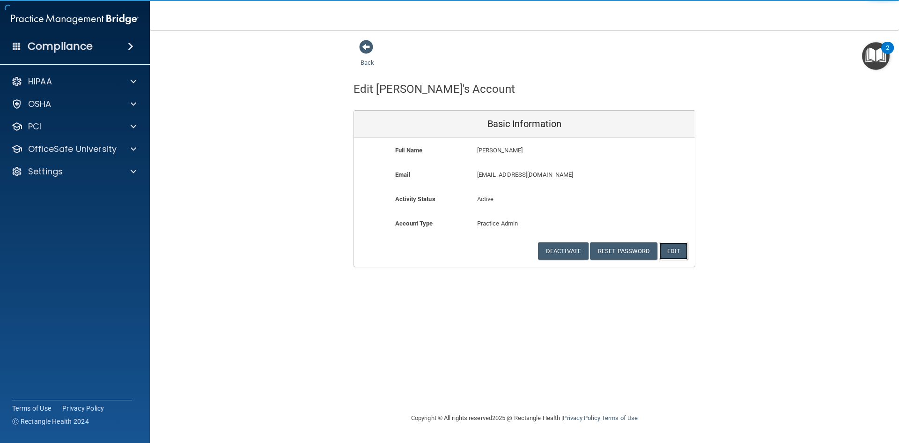
click at [679, 250] on button "Edit" at bounding box center [673, 250] width 29 height 17
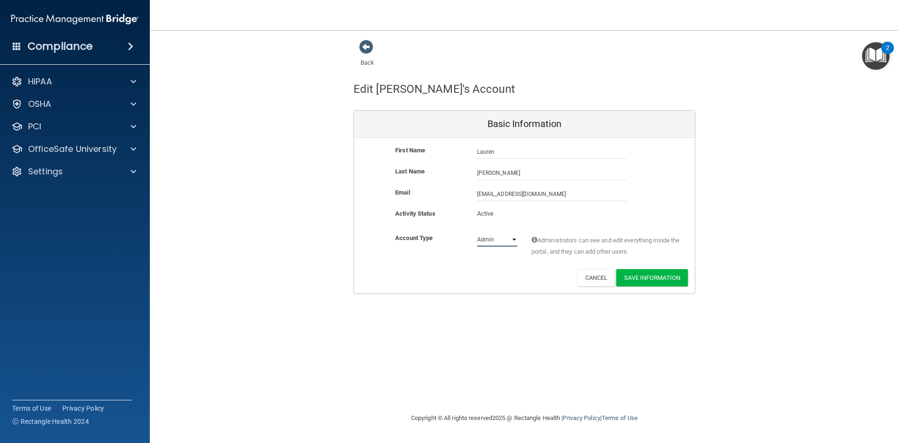
click at [489, 236] on select "Admin Member" at bounding box center [497, 239] width 40 height 14
select select "practice_member"
click at [477, 232] on select "Admin Member" at bounding box center [497, 239] width 40 height 14
click at [655, 274] on button "Save Information" at bounding box center [652, 277] width 72 height 17
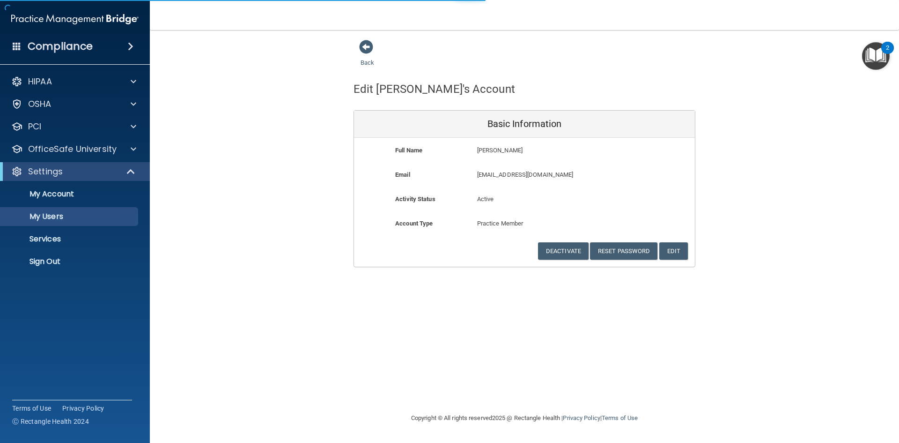
select select "20"
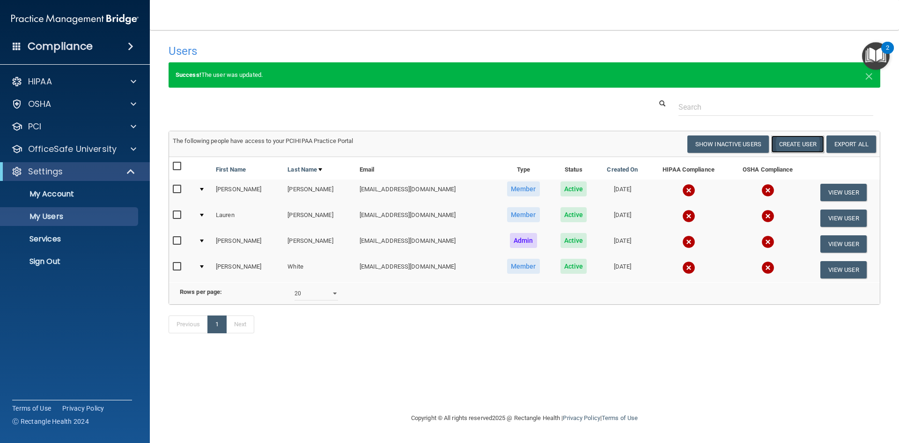
click at [790, 147] on button "Create User" at bounding box center [797, 143] width 53 height 17
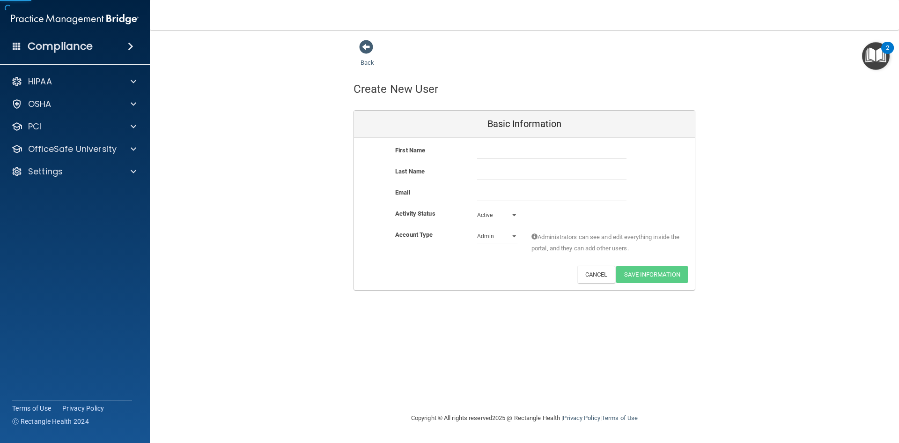
click at [557, 160] on div "First Name" at bounding box center [524, 155] width 341 height 21
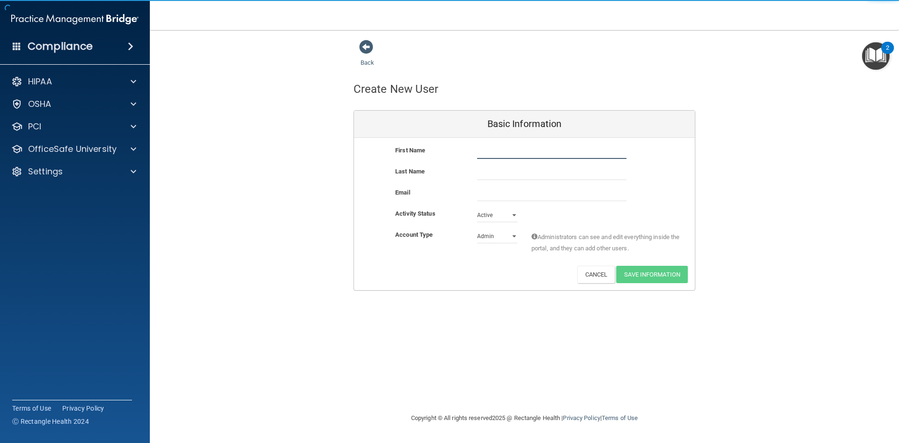
click at [553, 152] on input "text" at bounding box center [551, 152] width 149 height 14
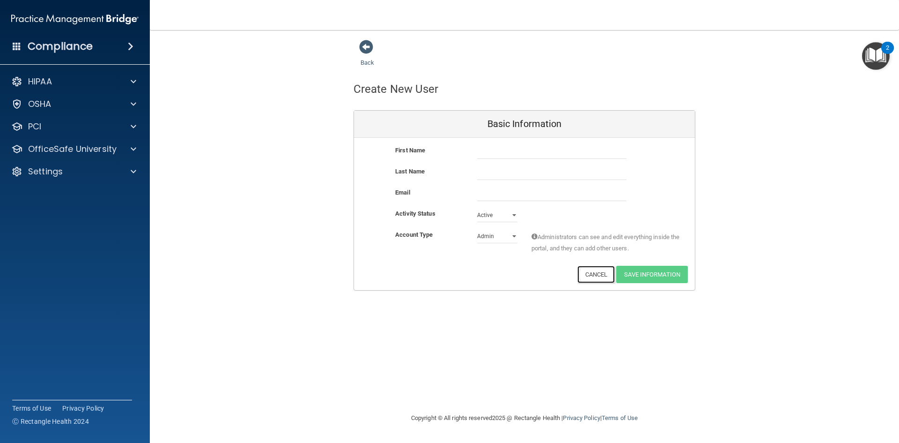
click at [602, 280] on button "Cancel" at bounding box center [596, 274] width 38 height 17
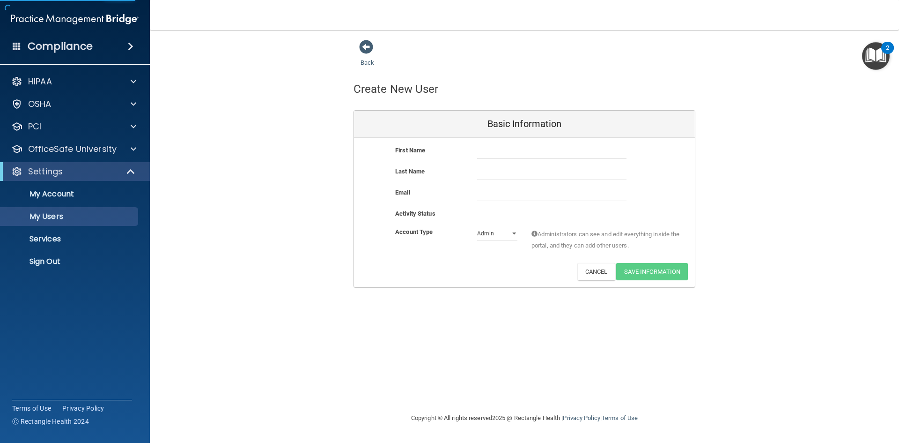
select select "20"
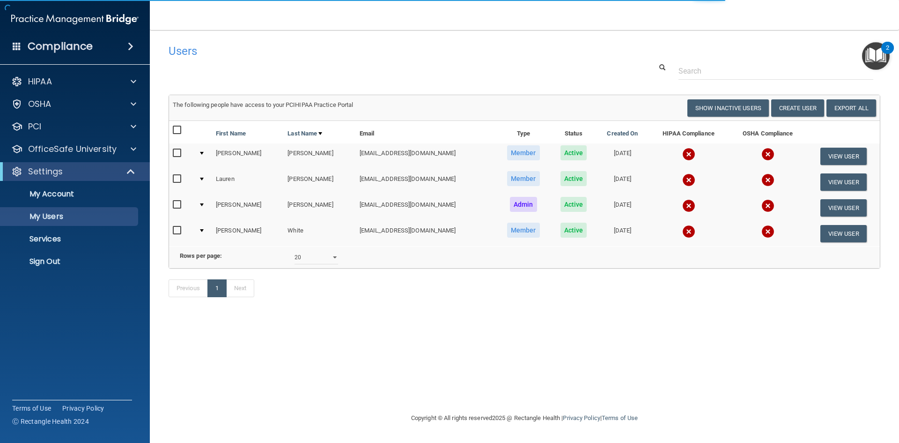
click at [307, 183] on td "[PERSON_NAME]" at bounding box center [320, 182] width 72 height 26
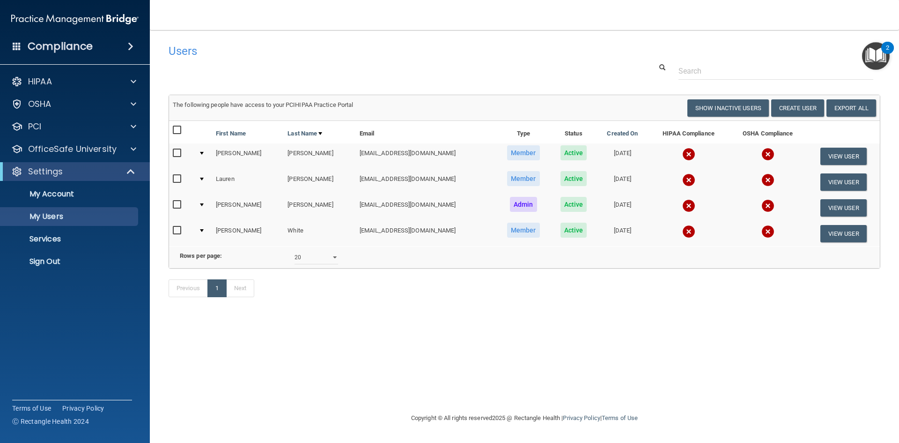
click at [611, 231] on td "[DATE]" at bounding box center [623, 233] width 52 height 25
click at [554, 80] on div at bounding box center [525, 70] width 726 height 17
click at [840, 236] on button "View User" at bounding box center [843, 233] width 46 height 17
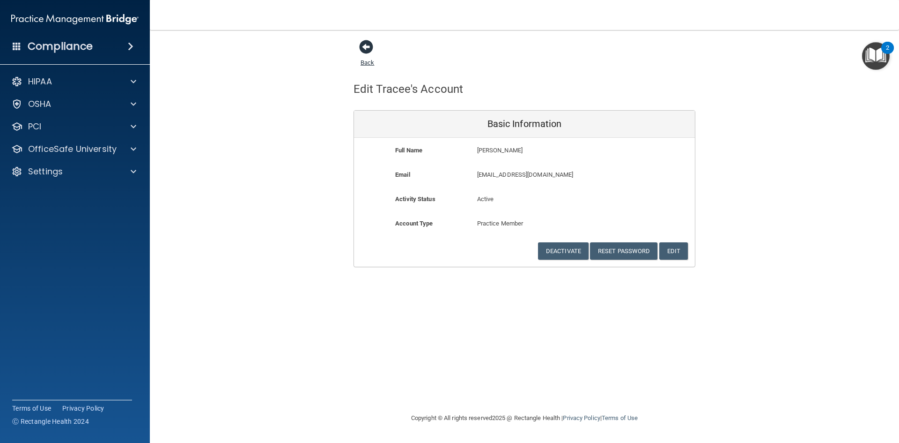
click at [371, 47] on span at bounding box center [366, 47] width 14 height 14
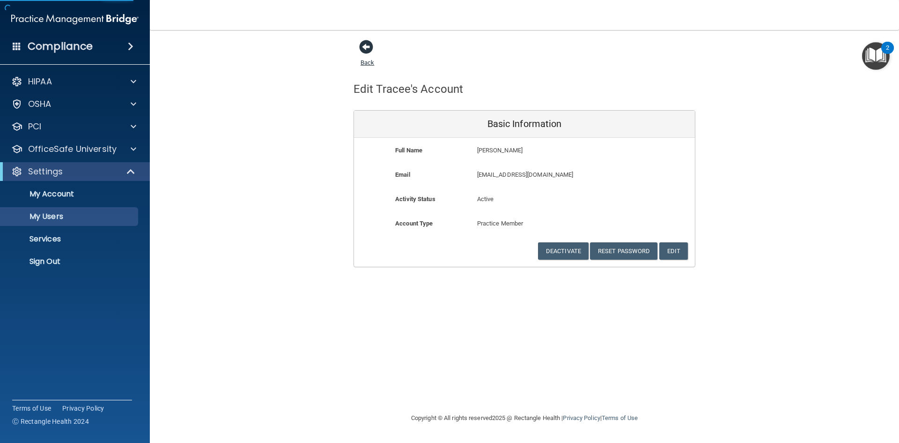
select select "20"
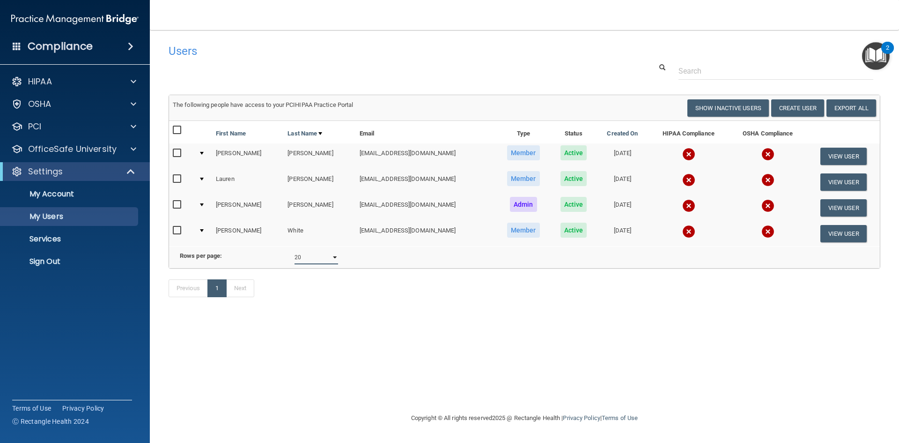
click at [336, 264] on select "10 20 30 40 all" at bounding box center [317, 257] width 44 height 14
click at [371, 293] on div "Previous 1 Next" at bounding box center [525, 289] width 726 height 43
click at [88, 148] on p "OfficeSafe University" at bounding box center [72, 148] width 89 height 11
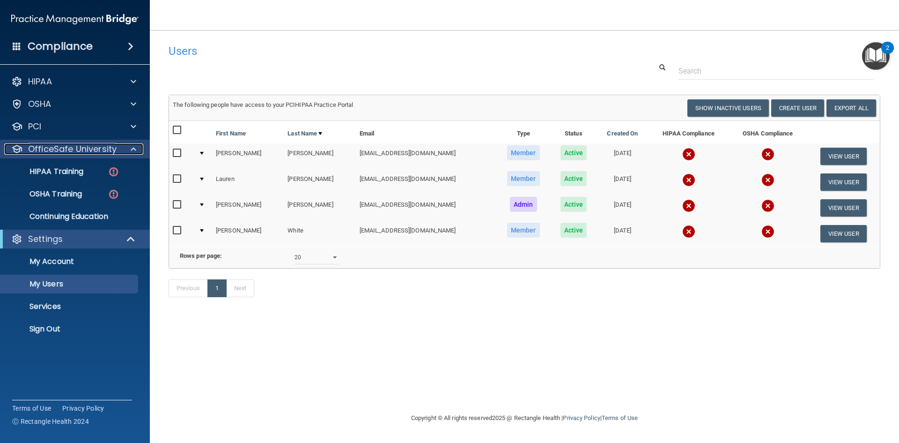
click at [95, 154] on p "OfficeSafe University" at bounding box center [72, 148] width 89 height 11
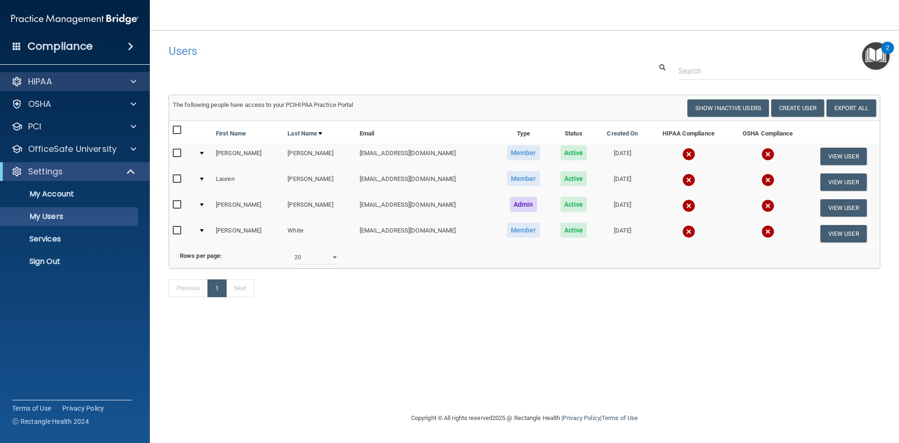
click at [67, 75] on div "HIPAA" at bounding box center [75, 81] width 150 height 19
click at [114, 81] on div "HIPAA" at bounding box center [62, 81] width 116 height 11
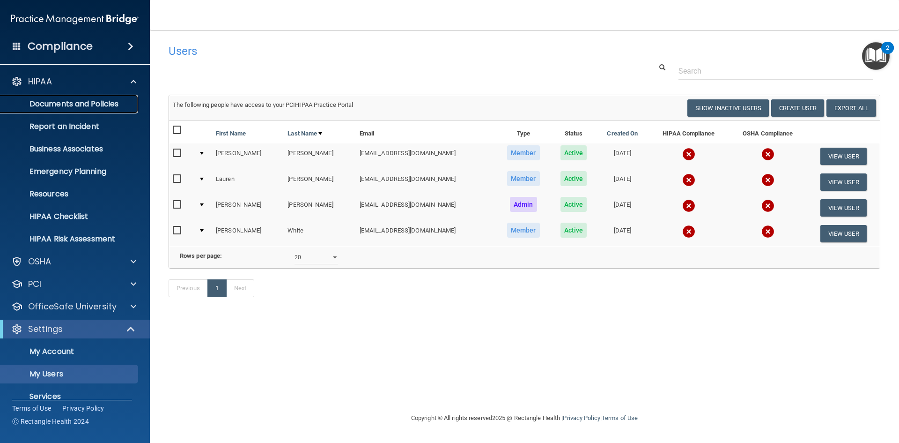
click at [111, 103] on p "Documents and Policies" at bounding box center [70, 103] width 128 height 9
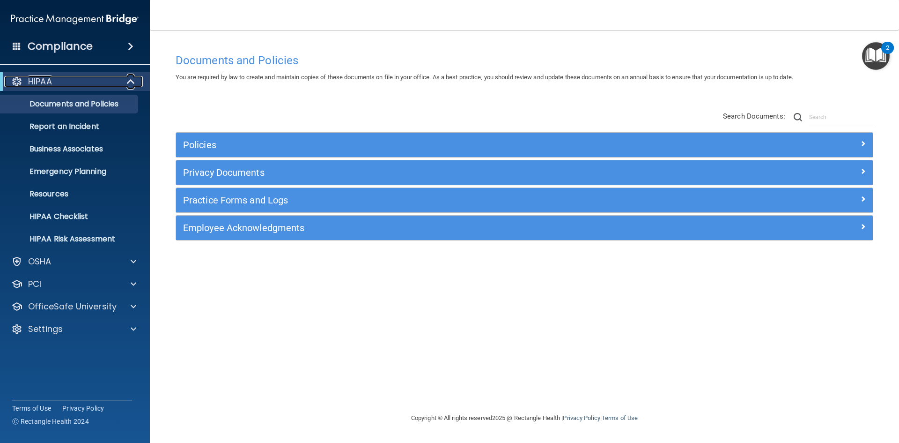
click at [123, 85] on div at bounding box center [131, 81] width 23 height 11
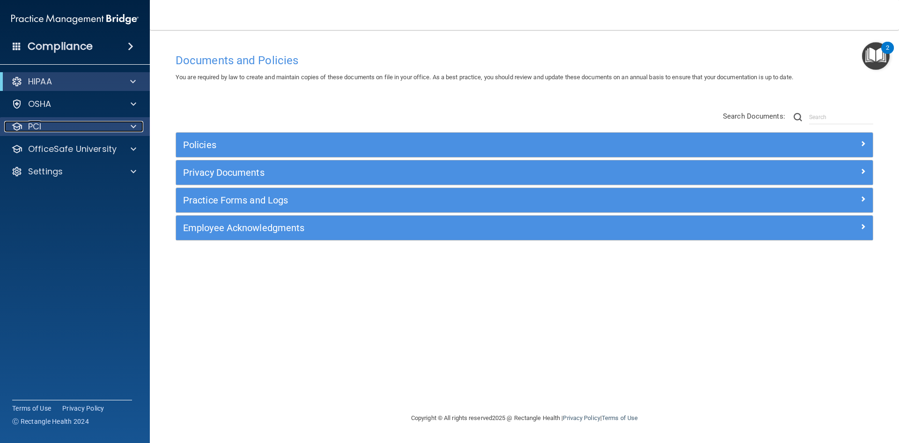
click at [74, 126] on div "PCI" at bounding box center [62, 126] width 116 height 11
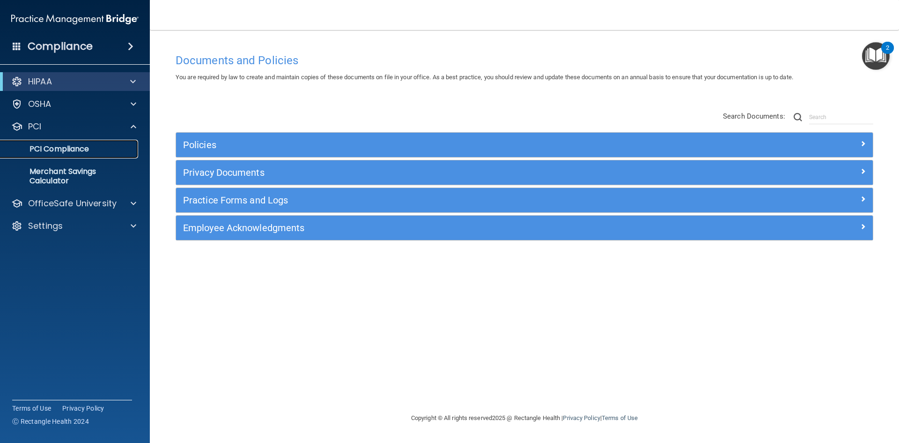
click at [77, 147] on p "PCI Compliance" at bounding box center [70, 148] width 128 height 9
click at [88, 182] on p "Merchant Savings Calculator" at bounding box center [70, 176] width 128 height 19
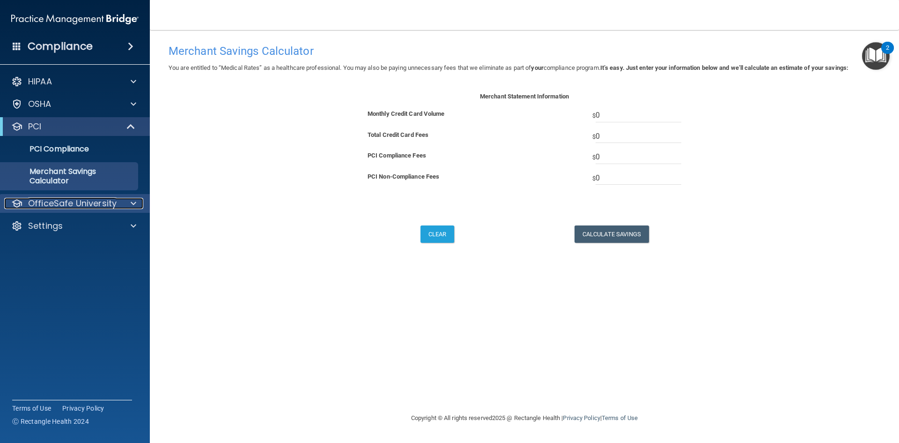
click at [81, 205] on p "OfficeSafe University" at bounding box center [72, 203] width 89 height 11
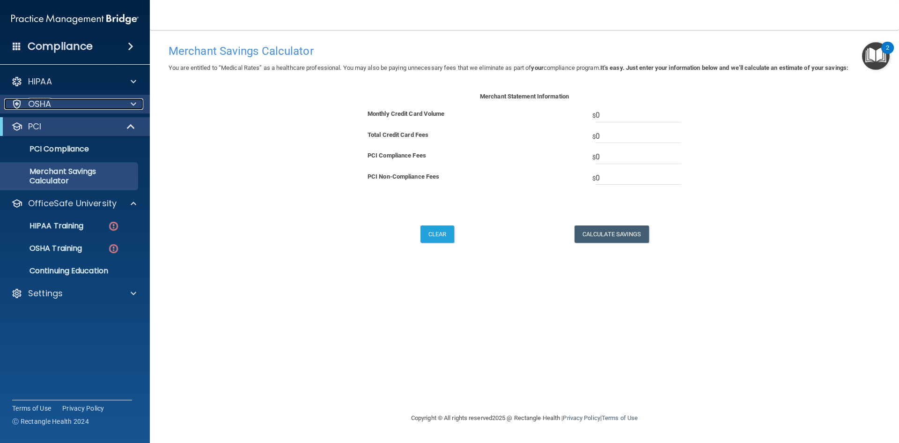
click at [65, 108] on div "OSHA" at bounding box center [62, 103] width 116 height 11
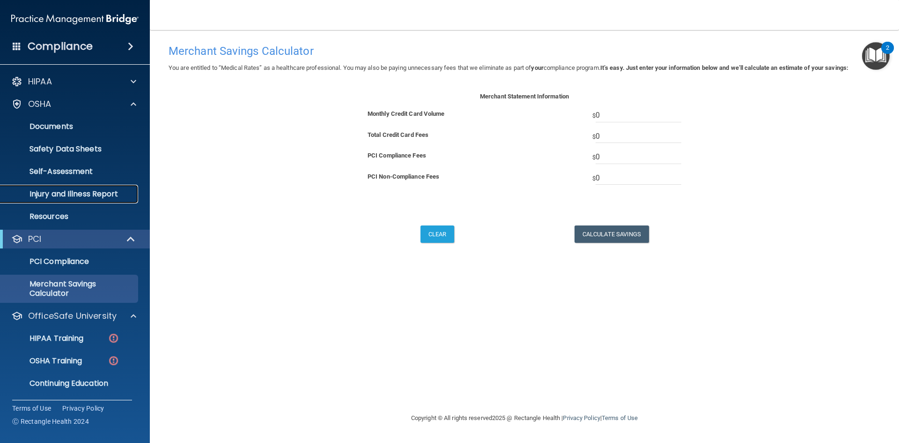
click at [78, 198] on p "Injury and Illness Report" at bounding box center [70, 193] width 128 height 9
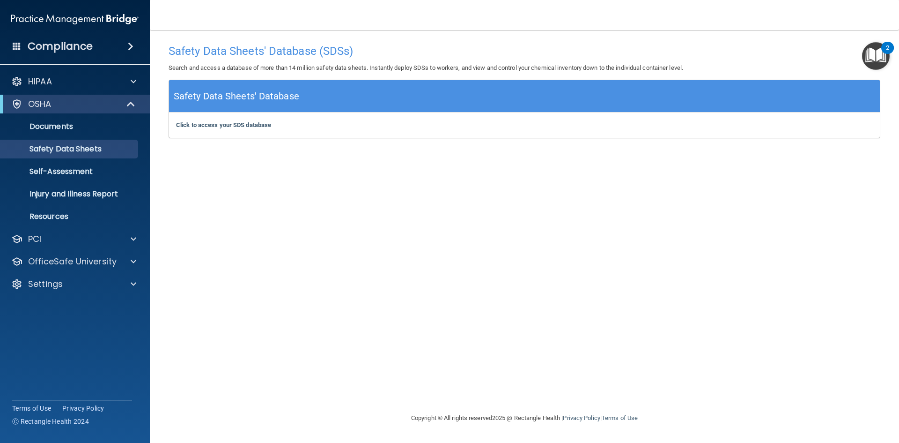
click at [884, 58] on img "Open Resource Center, 2 new notifications" at bounding box center [876, 56] width 28 height 28
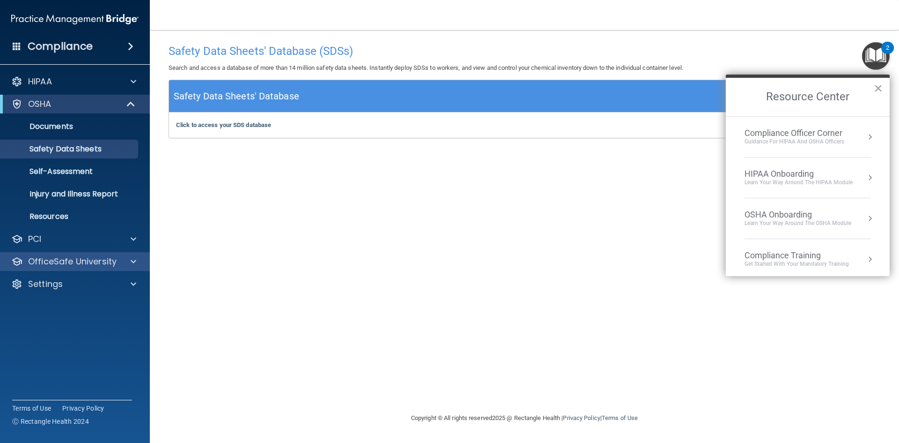
click at [99, 270] on div "OfficeSafe University" at bounding box center [75, 261] width 150 height 19
click at [116, 263] on div "OfficeSafe University" at bounding box center [62, 261] width 116 height 11
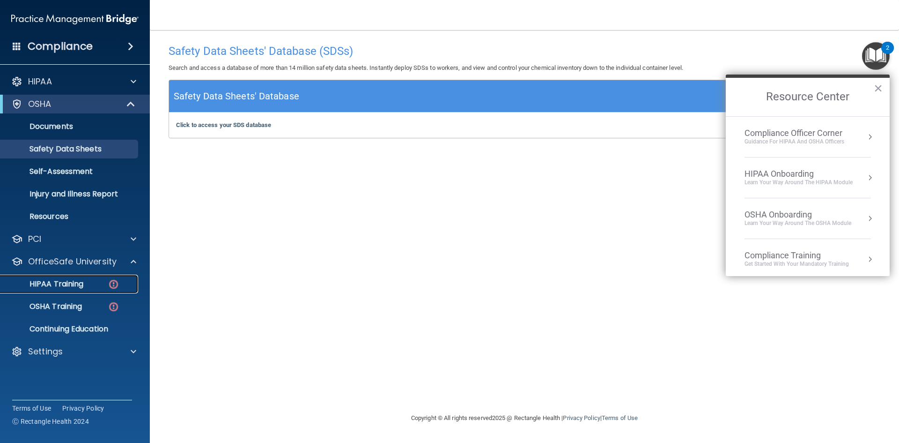
click at [79, 289] on link "HIPAA Training" at bounding box center [65, 283] width 148 height 19
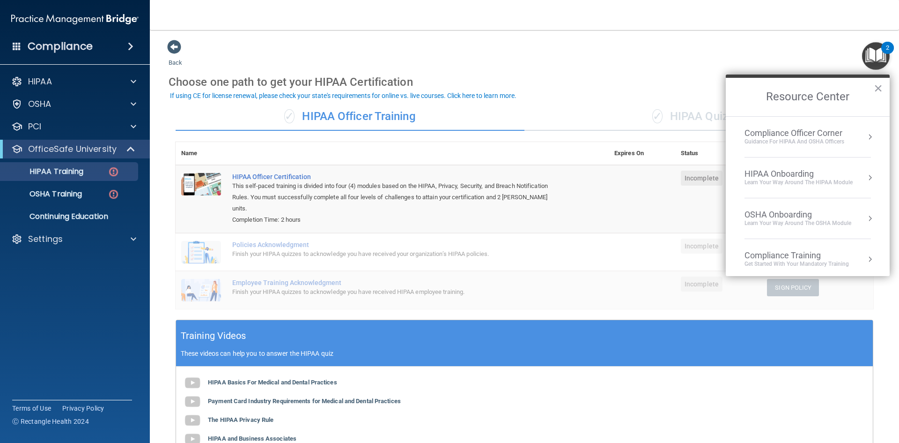
click at [883, 87] on h2 "Resource Center" at bounding box center [808, 97] width 164 height 38
click at [878, 87] on button "×" at bounding box center [878, 88] width 9 height 15
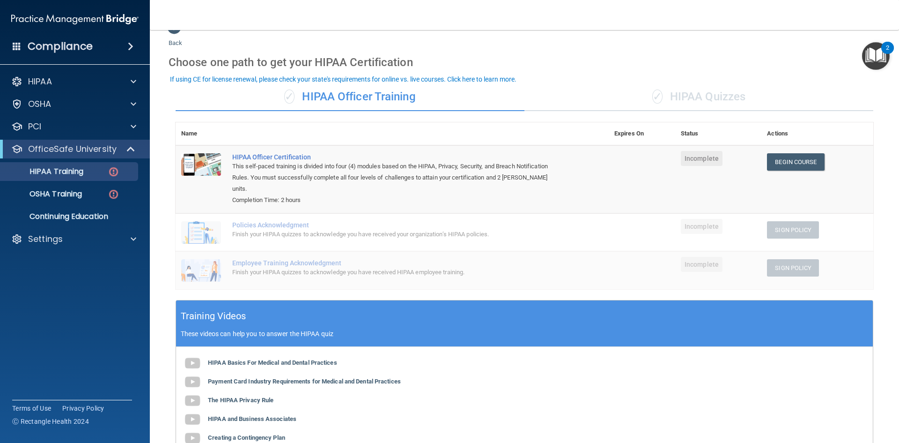
scroll to position [16, 0]
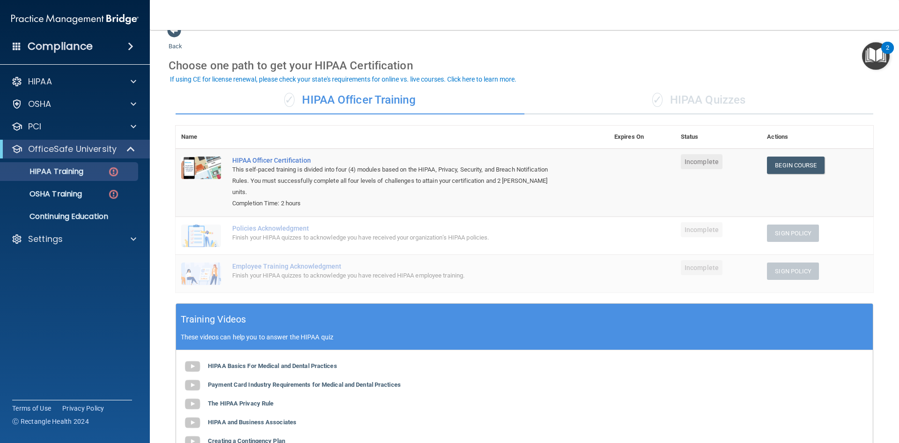
click at [372, 100] on div "✓ HIPAA Officer Training" at bounding box center [350, 100] width 349 height 28
click at [708, 101] on div "✓ HIPAA Quizzes" at bounding box center [698, 100] width 349 height 28
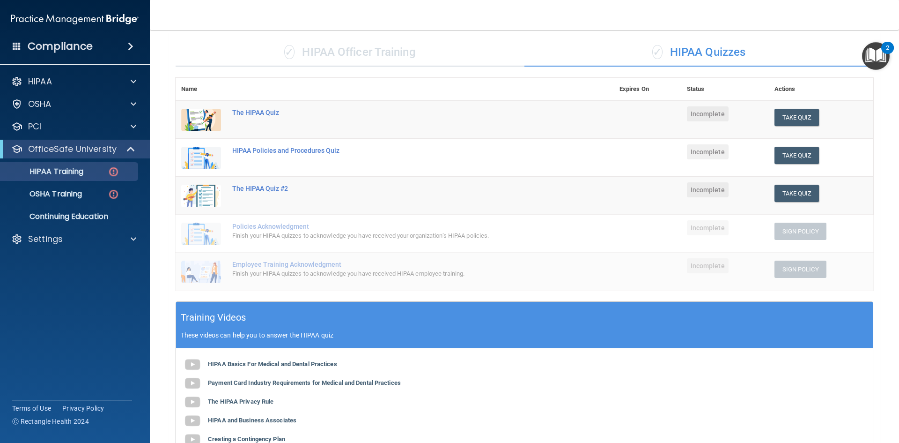
scroll to position [63, 0]
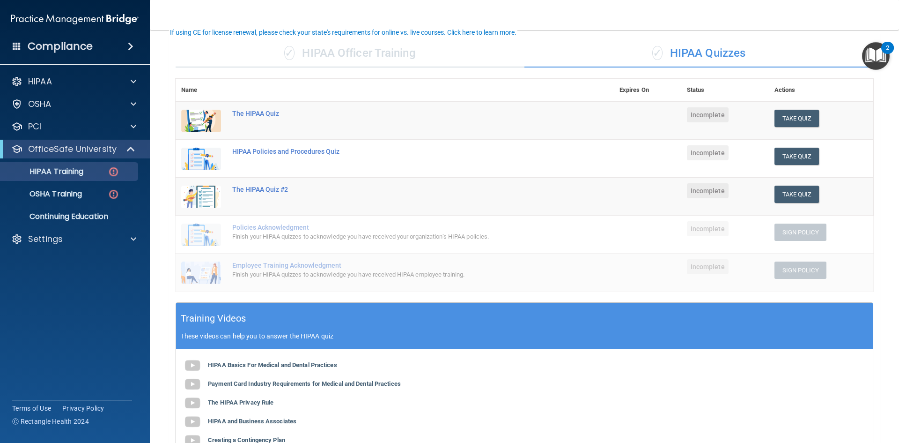
click at [338, 63] on div "✓ HIPAA Officer Training" at bounding box center [350, 53] width 349 height 28
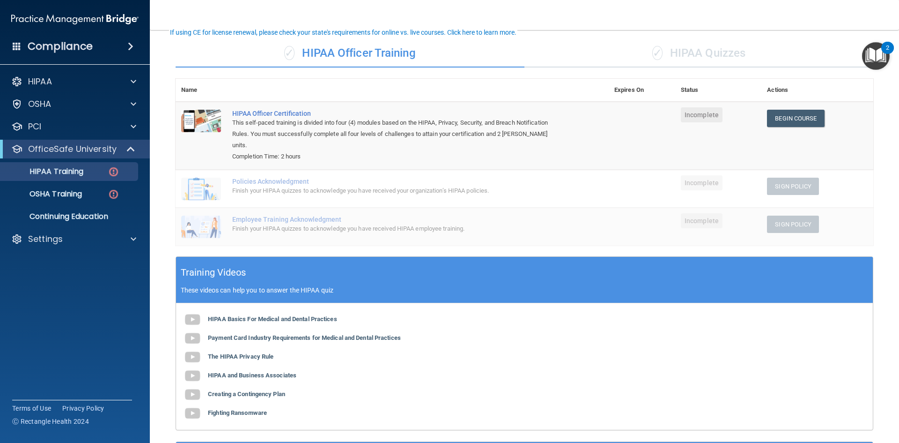
click at [428, 120] on div "This self-paced training is divided into four (4) modules based on the HIPAA, P…" at bounding box center [397, 134] width 330 height 34
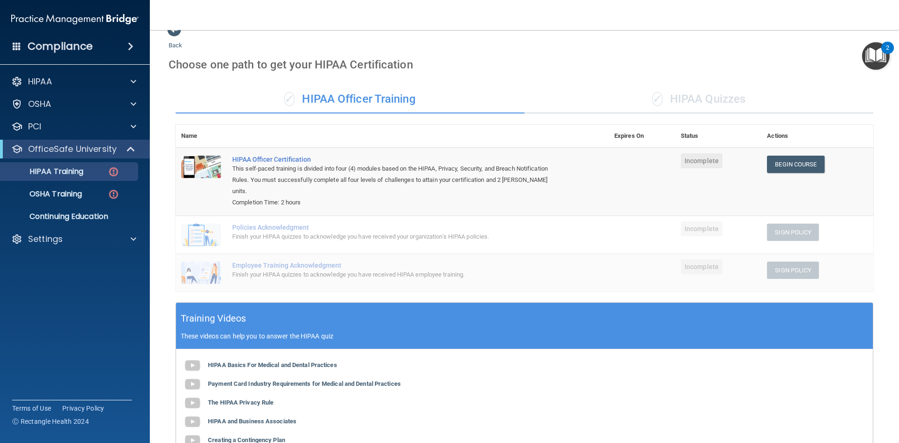
scroll to position [16, 0]
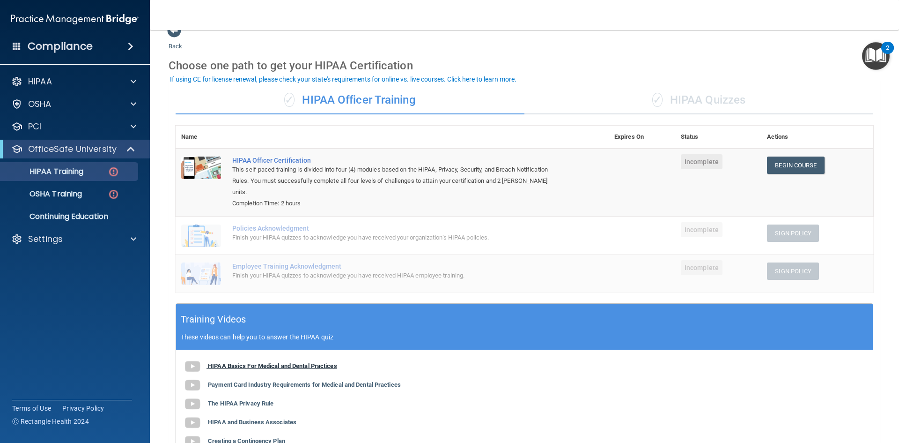
click at [253, 362] on b "HIPAA Basics For Medical and Dental Practices" at bounding box center [272, 365] width 129 height 7
click at [343, 381] on b "Payment Card Industry Requirements for Medical and Dental Practices" at bounding box center [304, 384] width 193 height 7
click at [106, 196] on div "OSHA Training" at bounding box center [70, 193] width 128 height 9
